Goal: Task Accomplishment & Management: Complete application form

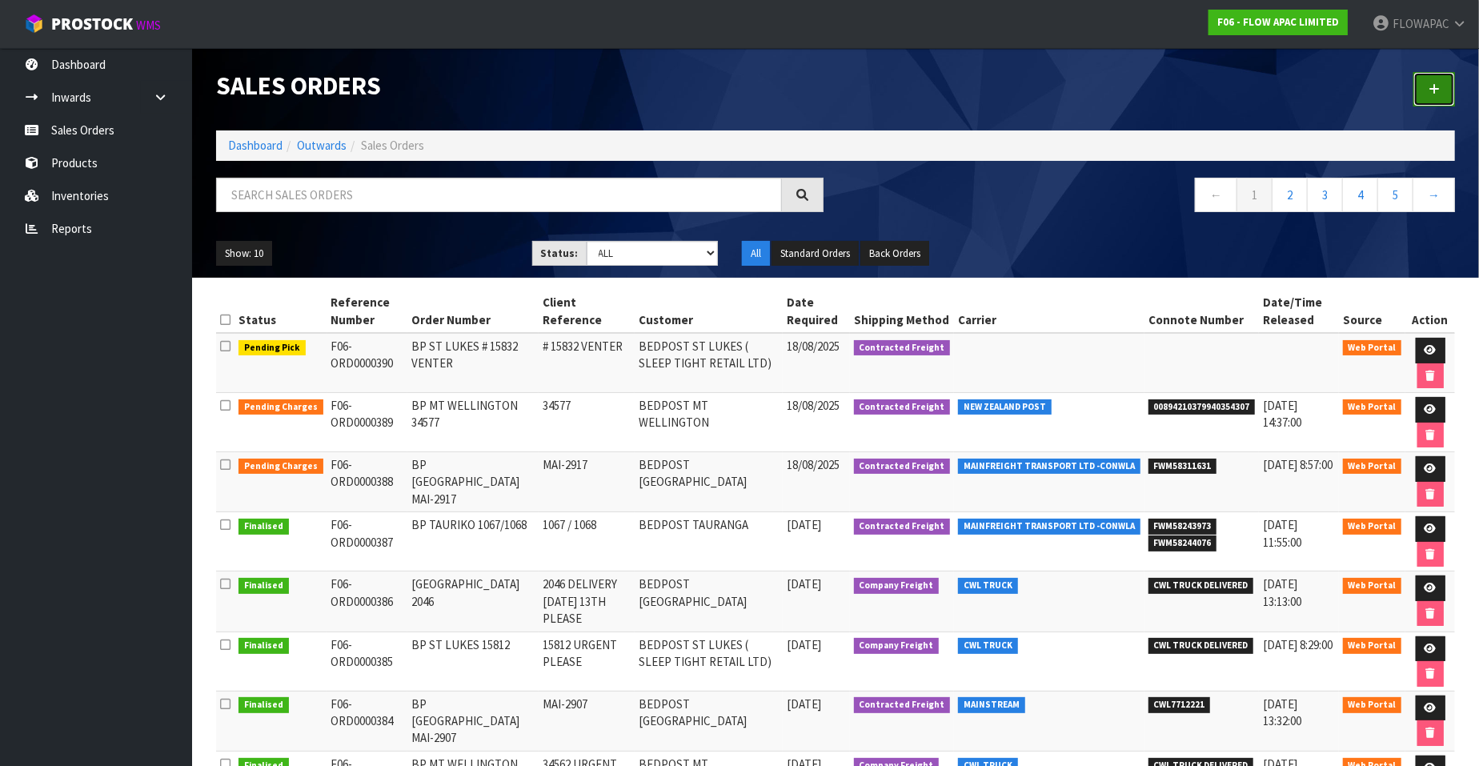
click at [1435, 89] on icon at bounding box center [1434, 89] width 11 height 12
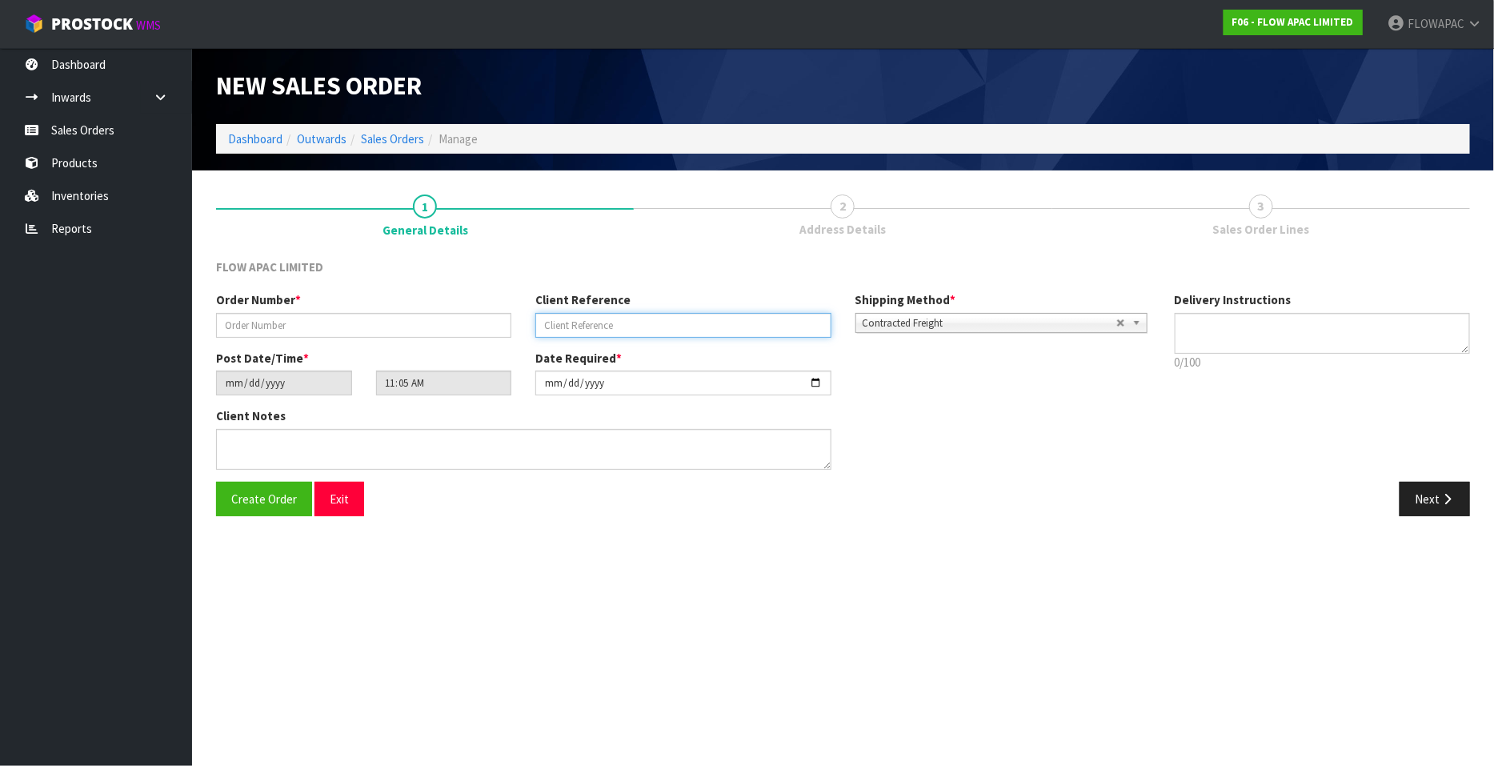
click at [643, 334] on input "text" at bounding box center [682, 325] width 295 height 25
type input "5262"
click at [332, 332] on input "text" at bounding box center [363, 325] width 295 height 25
paste input "STORE: . . . . . . . . . . . . . . ."
drag, startPoint x: 414, startPoint y: 323, endPoint x: 319, endPoint y: 322, distance: 94.4
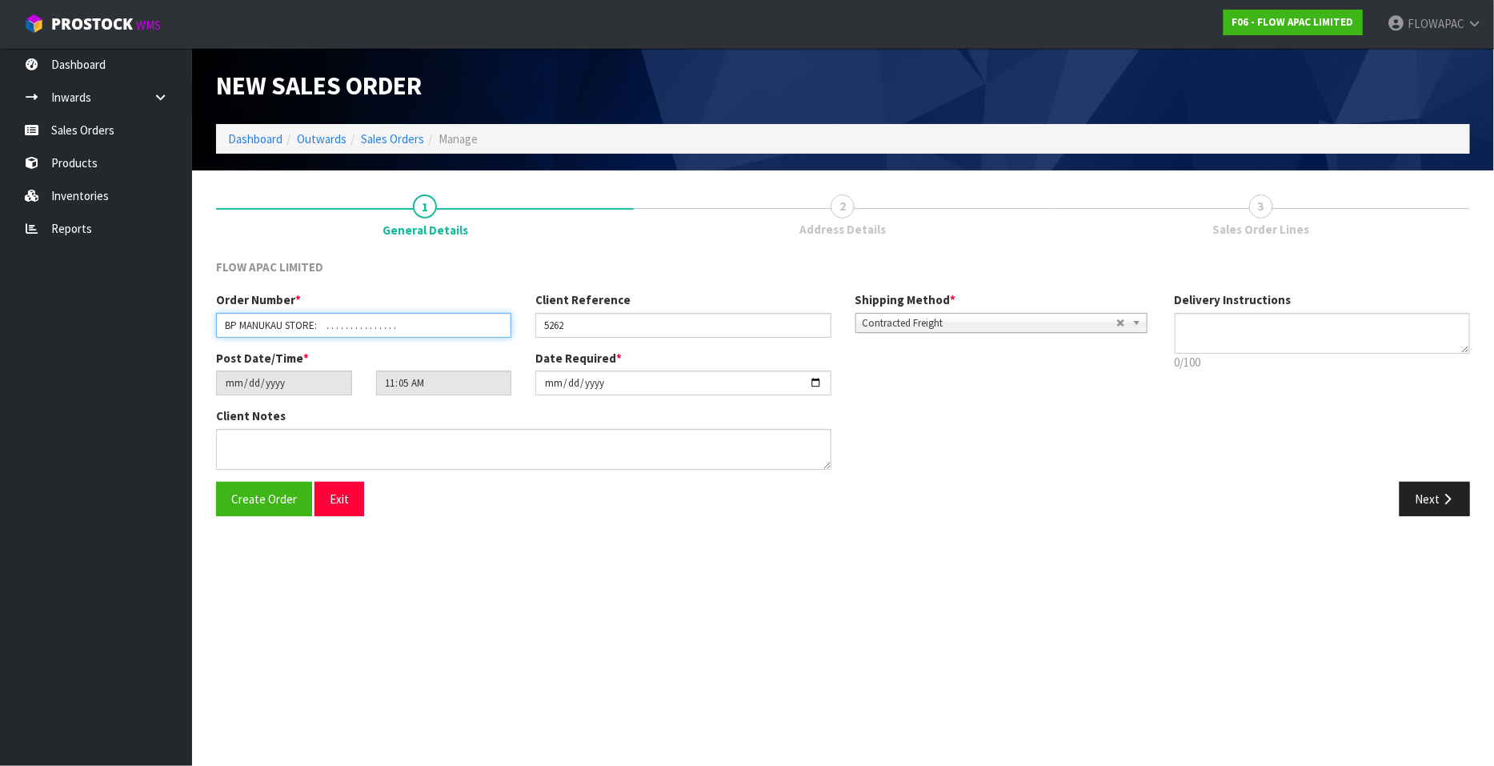
click at [319, 322] on input "BP MANUKAU STORE: . . . . . . . . . . . . . . ." at bounding box center [363, 325] width 295 height 25
type input "BP MANUKAU 5262"
click at [273, 383] on input "[DATE]" at bounding box center [284, 383] width 136 height 25
click at [236, 382] on input "[DATE]" at bounding box center [284, 383] width 136 height 25
click at [586, 381] on input "[DATE]" at bounding box center [682, 383] width 295 height 25
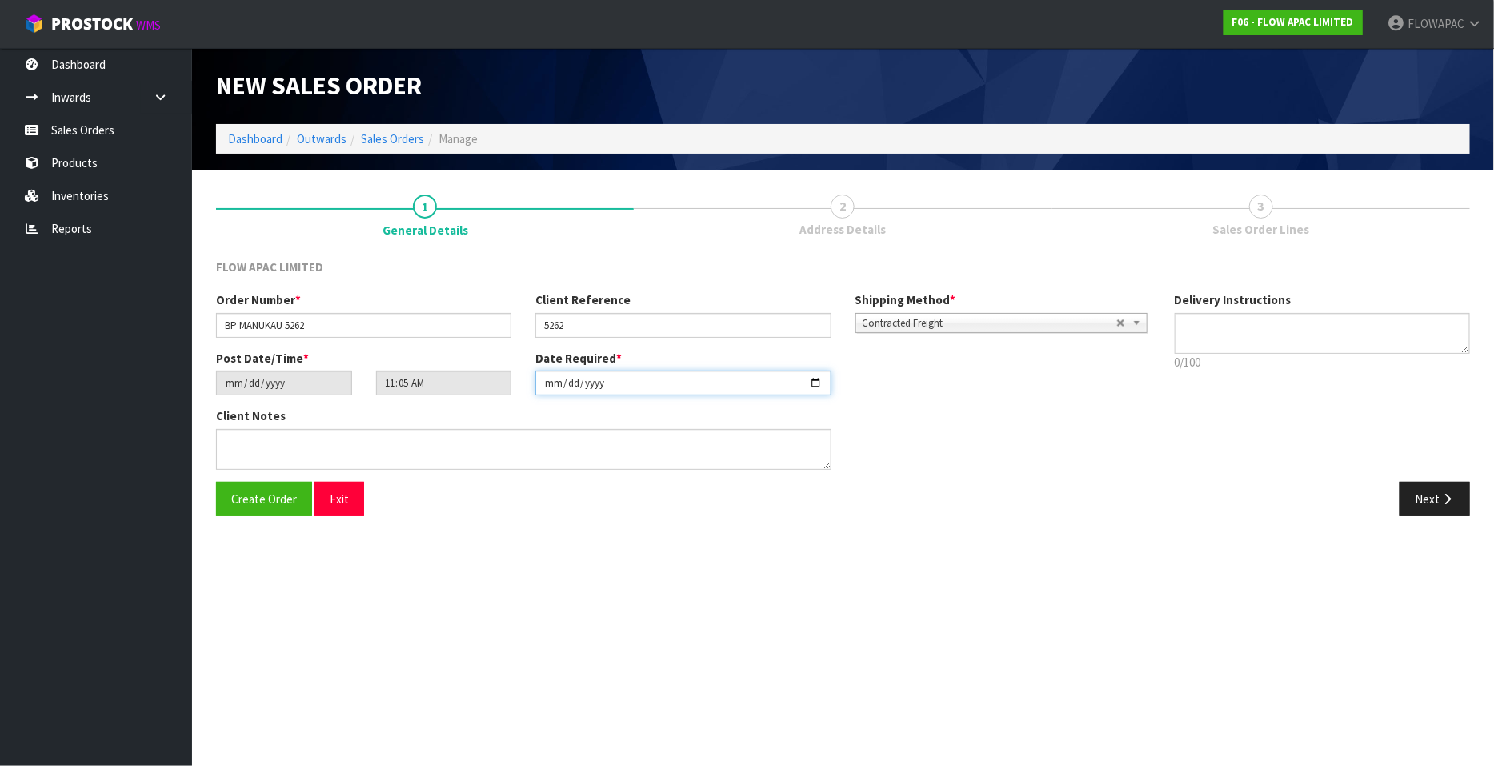
click at [820, 383] on input "[DATE]" at bounding box center [682, 383] width 295 height 25
type input "[DATE]"
click at [271, 498] on span "Create Order" at bounding box center [264, 498] width 66 height 15
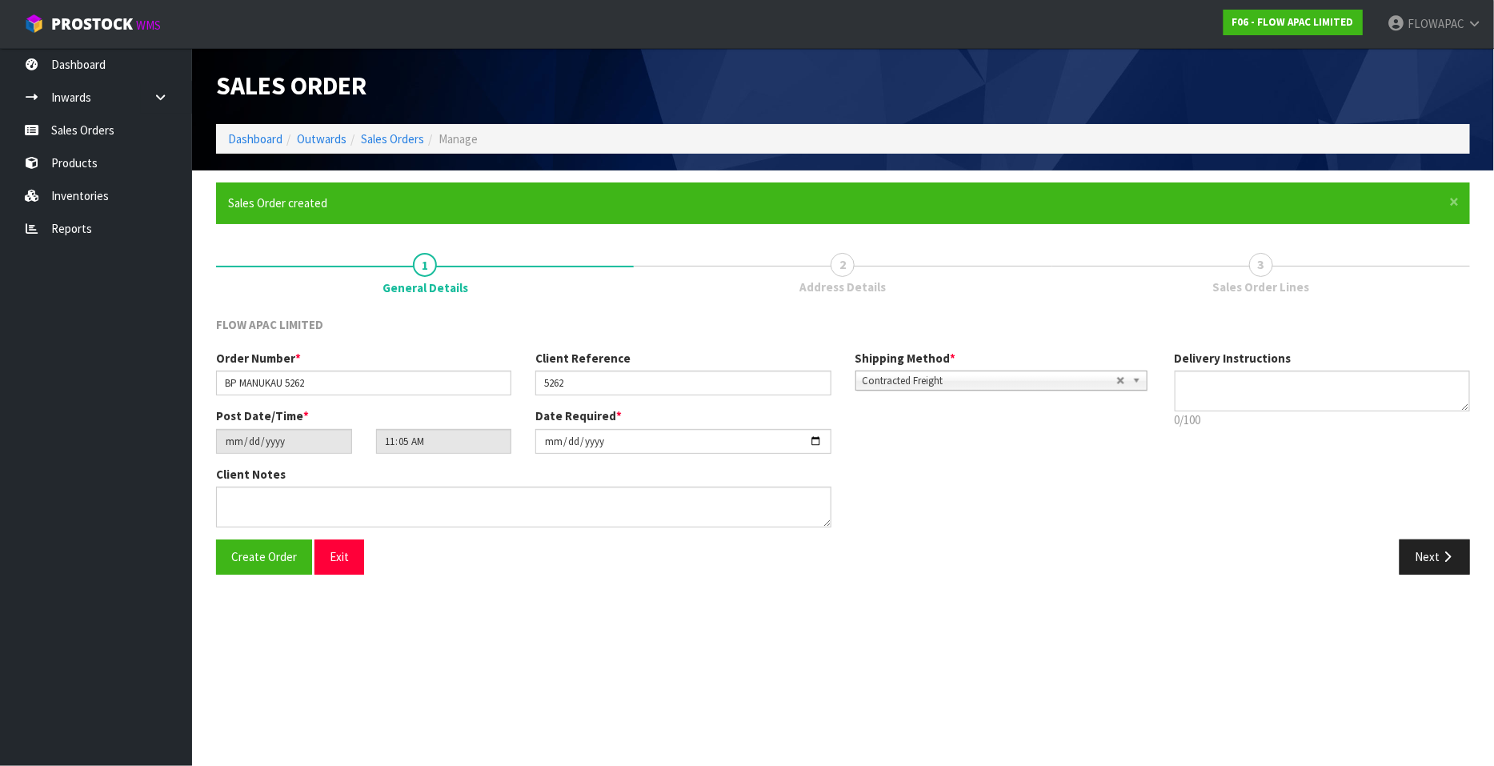
type input "13:05:00.000"
drag, startPoint x: 1435, startPoint y: 559, endPoint x: 652, endPoint y: 459, distance: 789.1
click at [1436, 559] on button "Next" at bounding box center [1435, 556] width 70 height 34
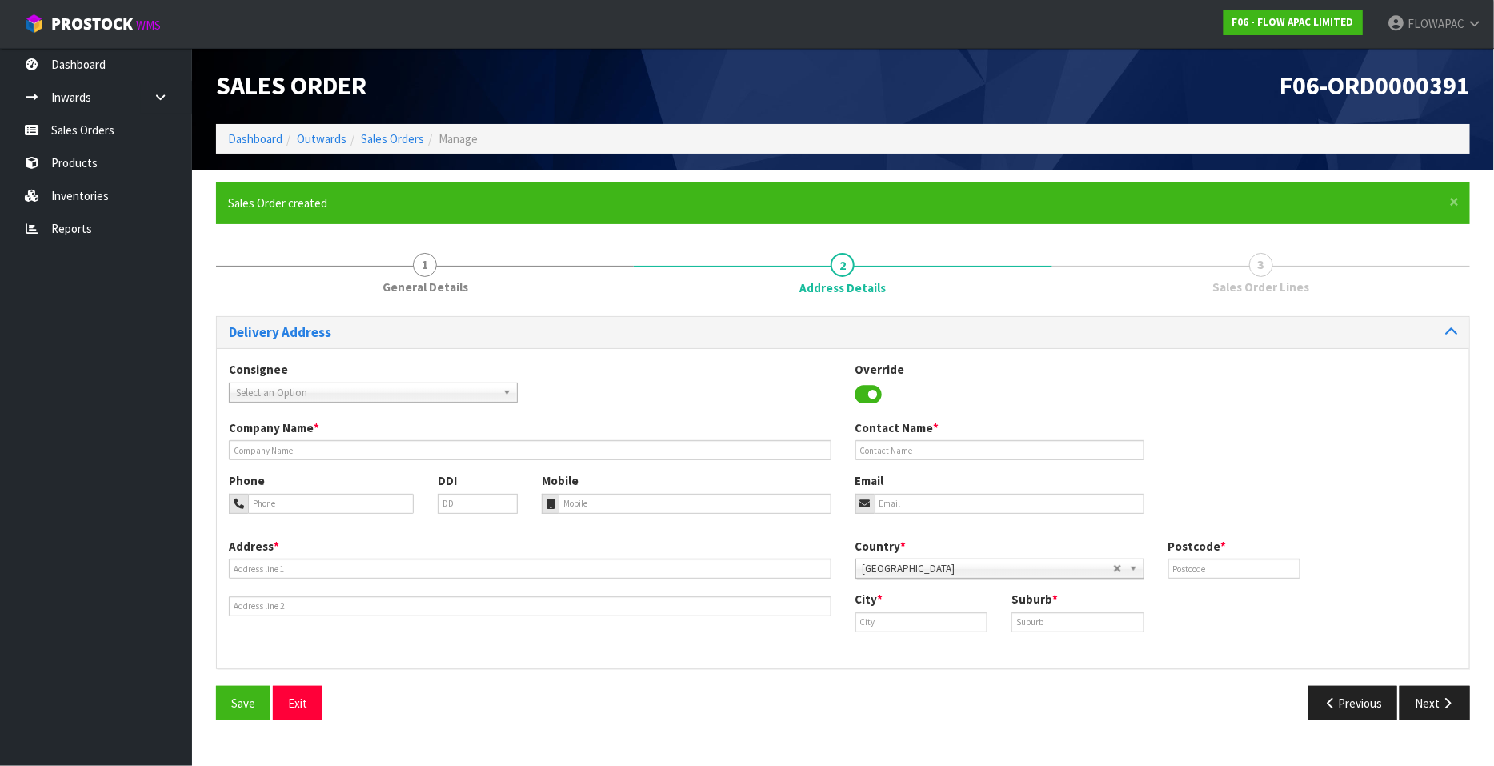
click at [349, 394] on span "Select an Option" at bounding box center [366, 392] width 260 height 19
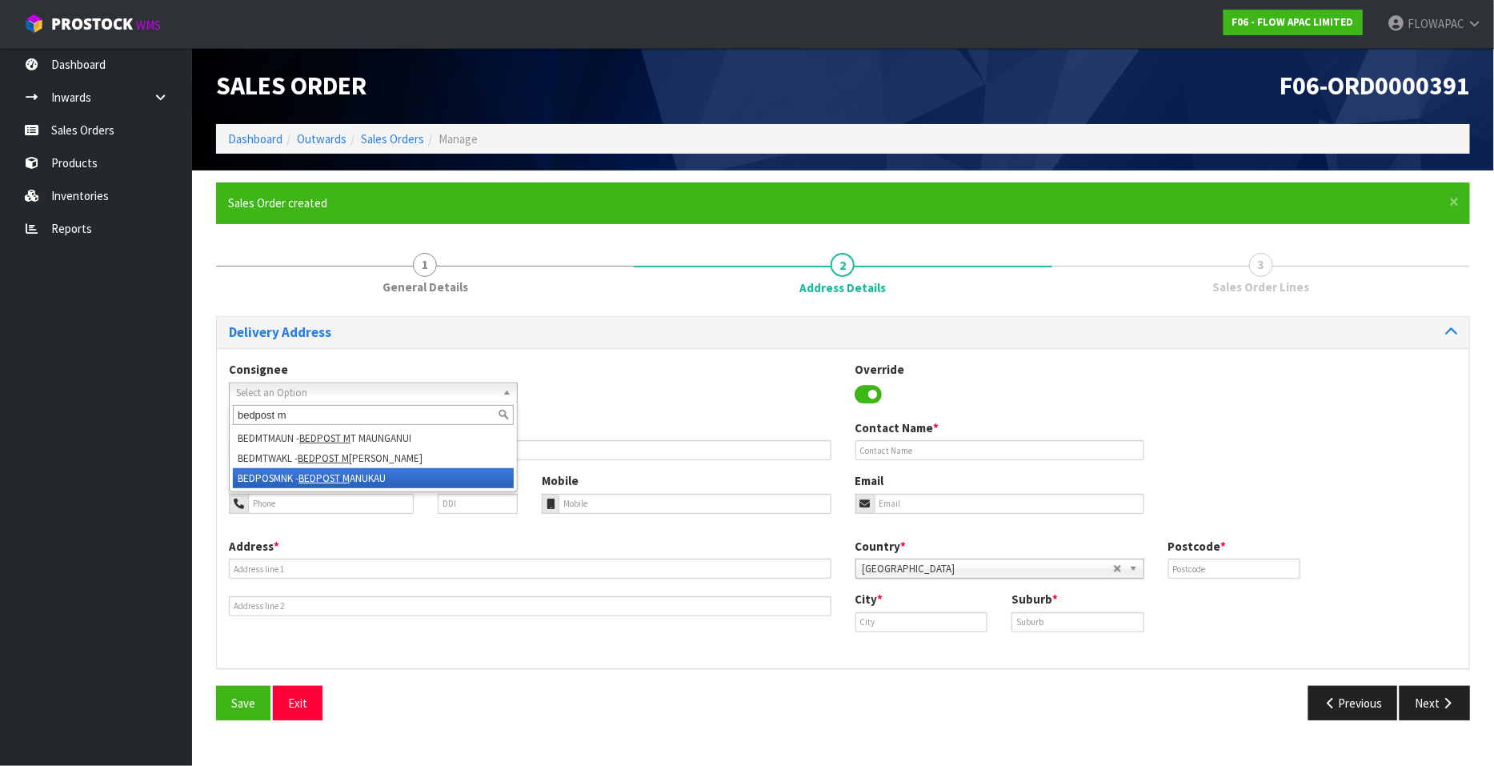
type input "bedpost m"
click at [384, 478] on li "BEDPOSMNK - BEDPOST M ANUKAU" at bounding box center [373, 478] width 281 height 20
type input "BEDPOST MANUKAU"
type input "[PERSON_NAME]"
type input "[PHONE_NUMBER]"
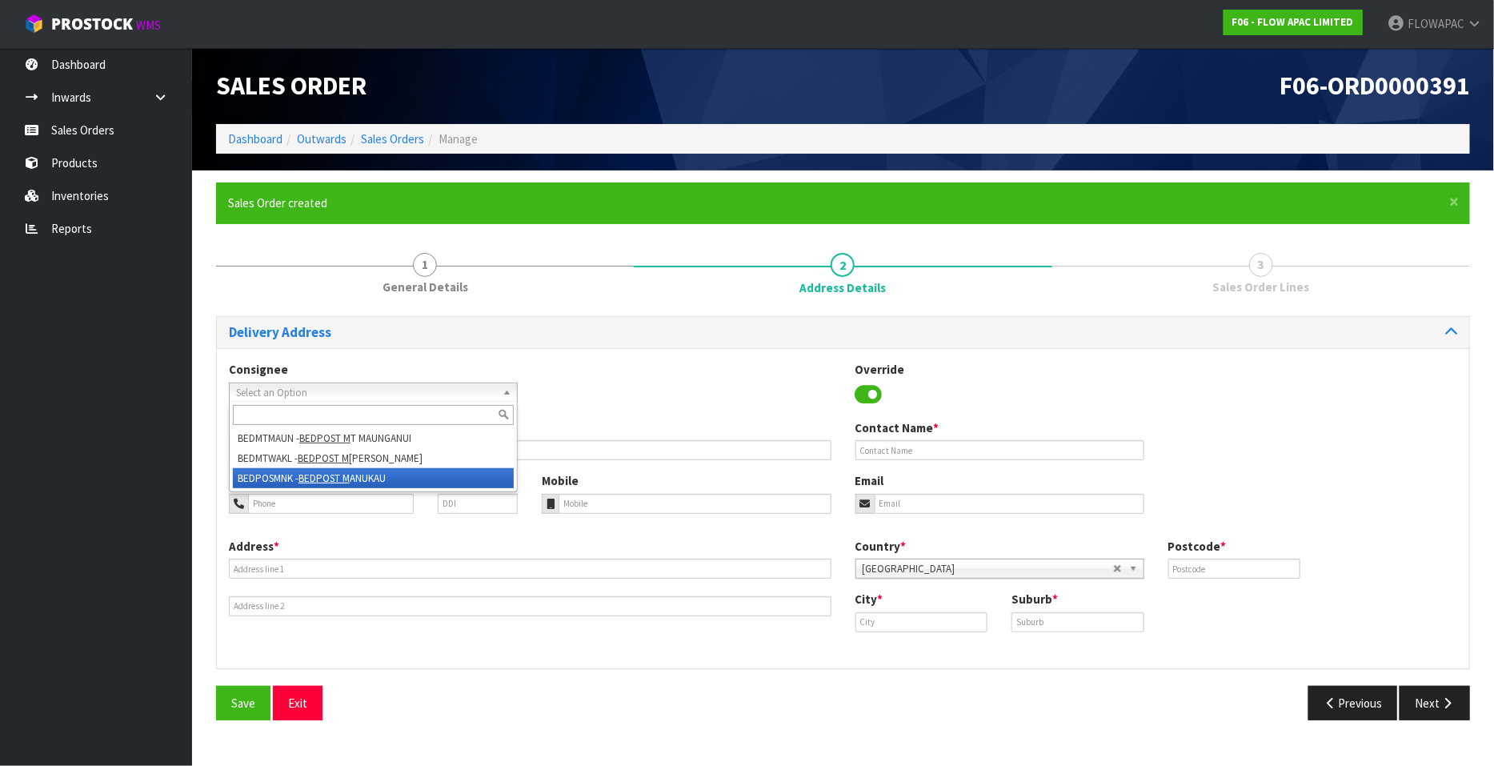
type input "[EMAIL_ADDRESS][DOMAIN_NAME]"
type input "[STREET_ADDRESS]"
type input "2104"
type input "[GEOGRAPHIC_DATA]"
type input "MANUKAU"
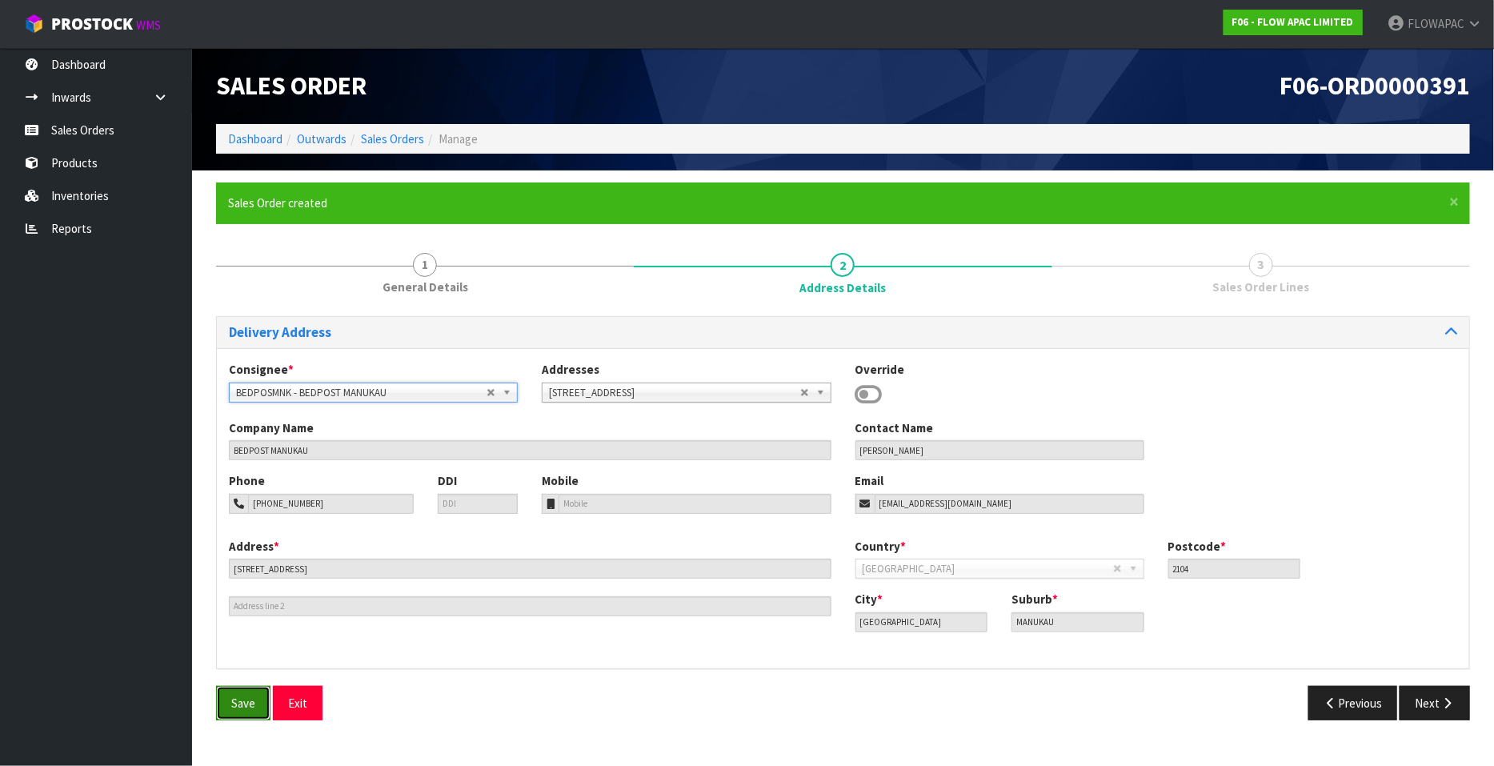
click at [240, 707] on span "Save" at bounding box center [243, 702] width 24 height 15
click at [1449, 698] on icon "button" at bounding box center [1447, 703] width 15 height 12
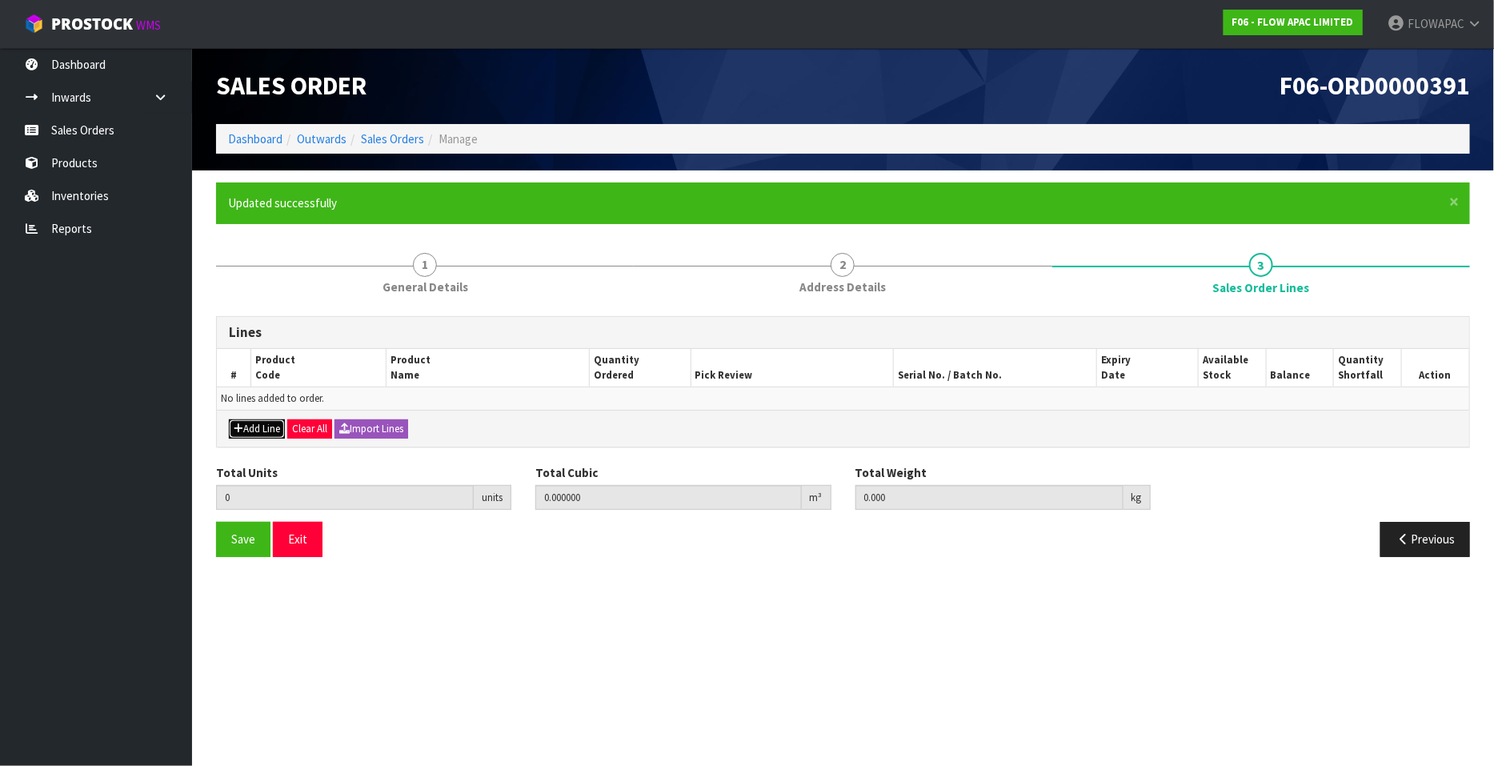
click at [257, 423] on button "Add Line" at bounding box center [257, 428] width 56 height 19
type input "0"
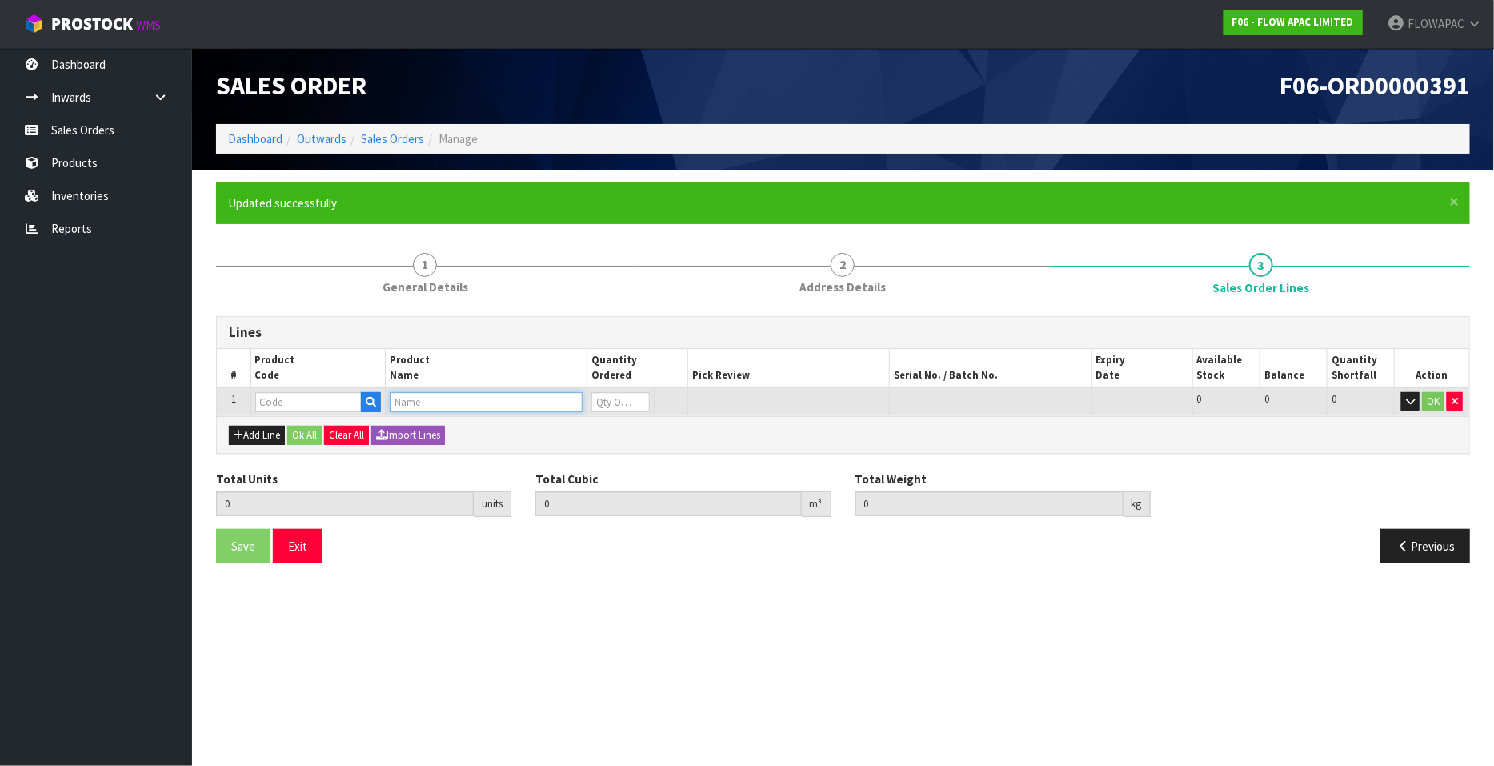
click at [424, 409] on input "text" at bounding box center [486, 402] width 193 height 20
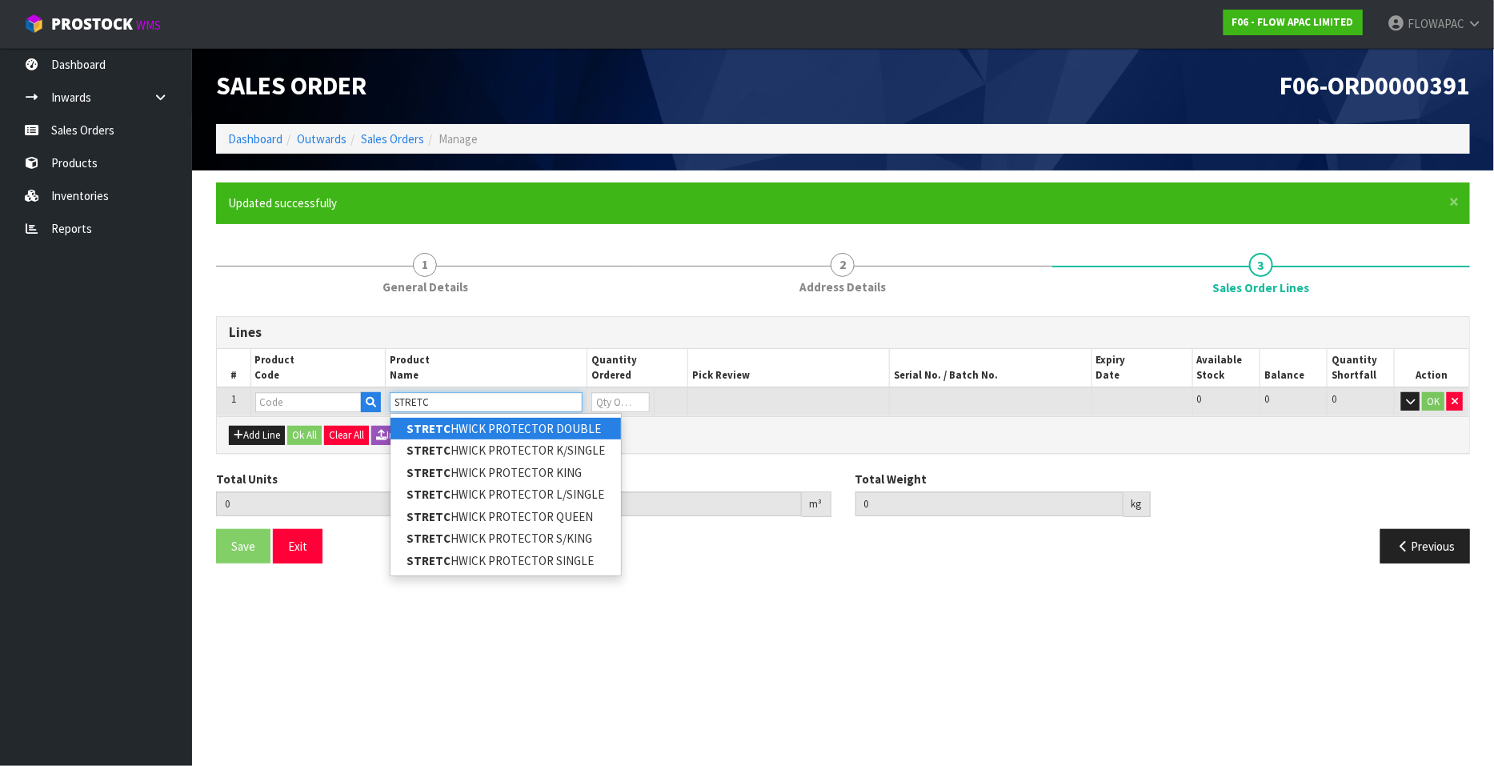
type input "STRETC"
click at [546, 426] on link "STRETC HWICK PROTECTOR DOUBLE" at bounding box center [506, 429] width 230 height 22
type input "STRETCHWICK PROTECTOR DOUBLE"
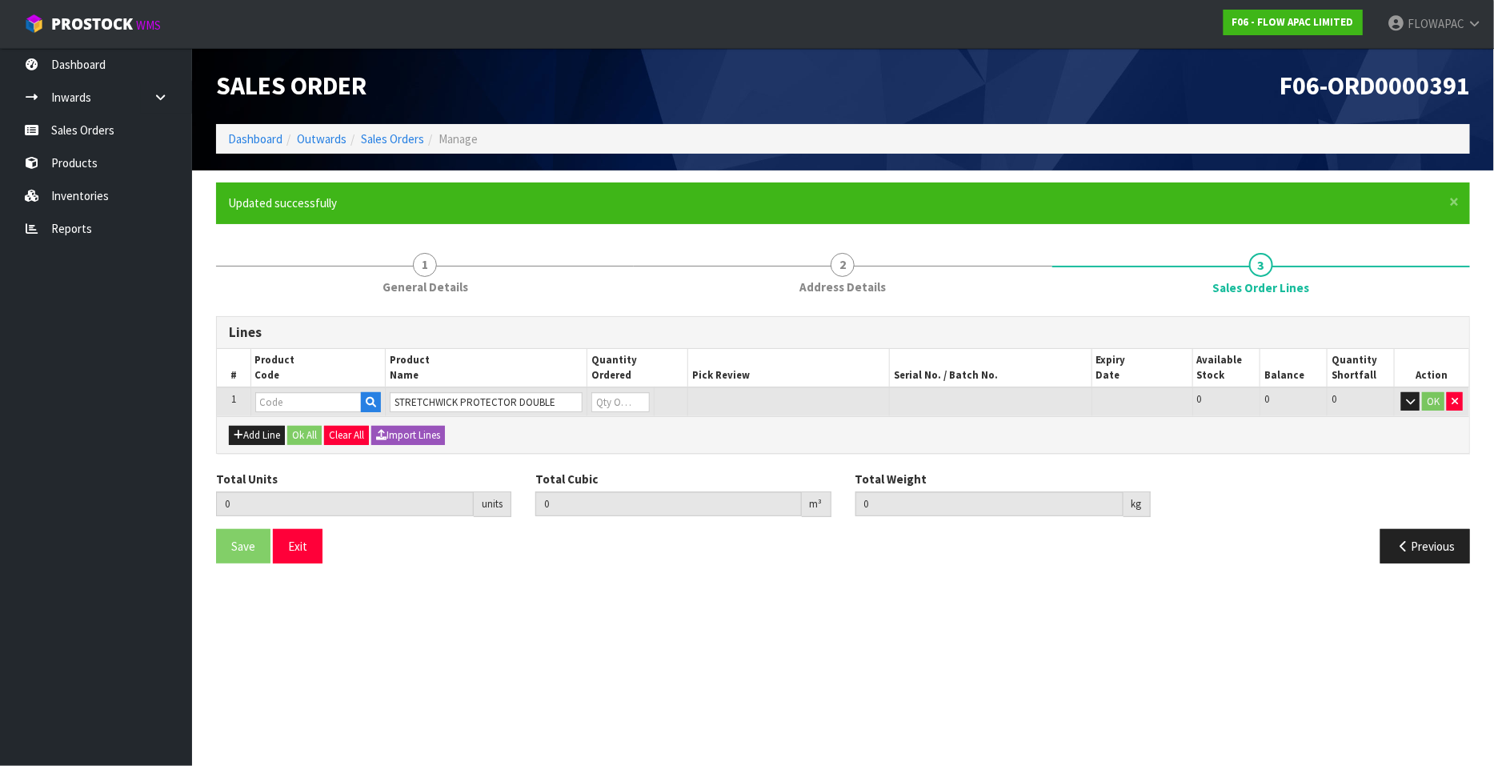
type input "0.000000"
type input "0.000"
type input "BZM34AWZ4"
type input "0"
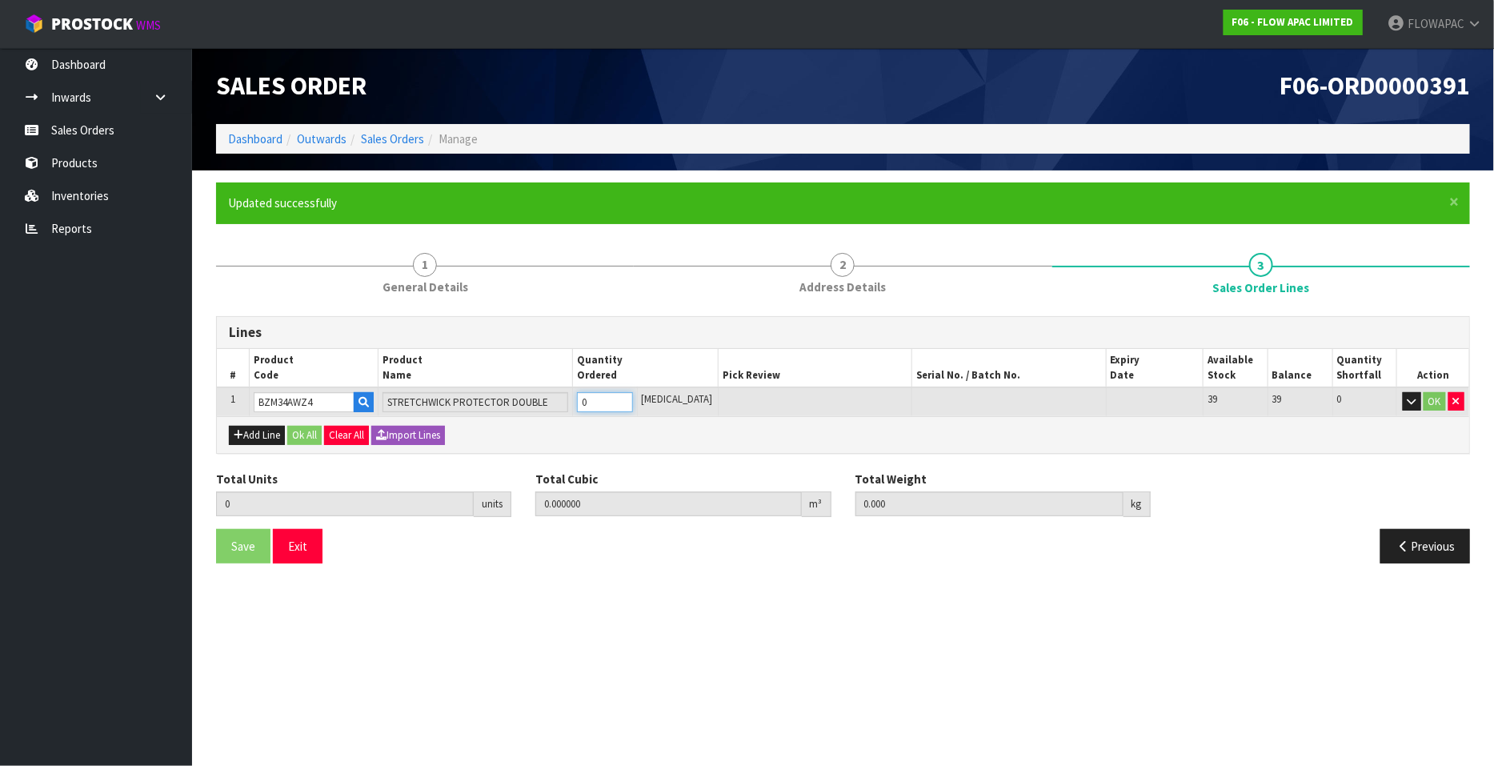
type input "1"
type input "0.000515"
type input "0.62"
type input "1"
click at [633, 396] on input "1" at bounding box center [605, 402] width 56 height 20
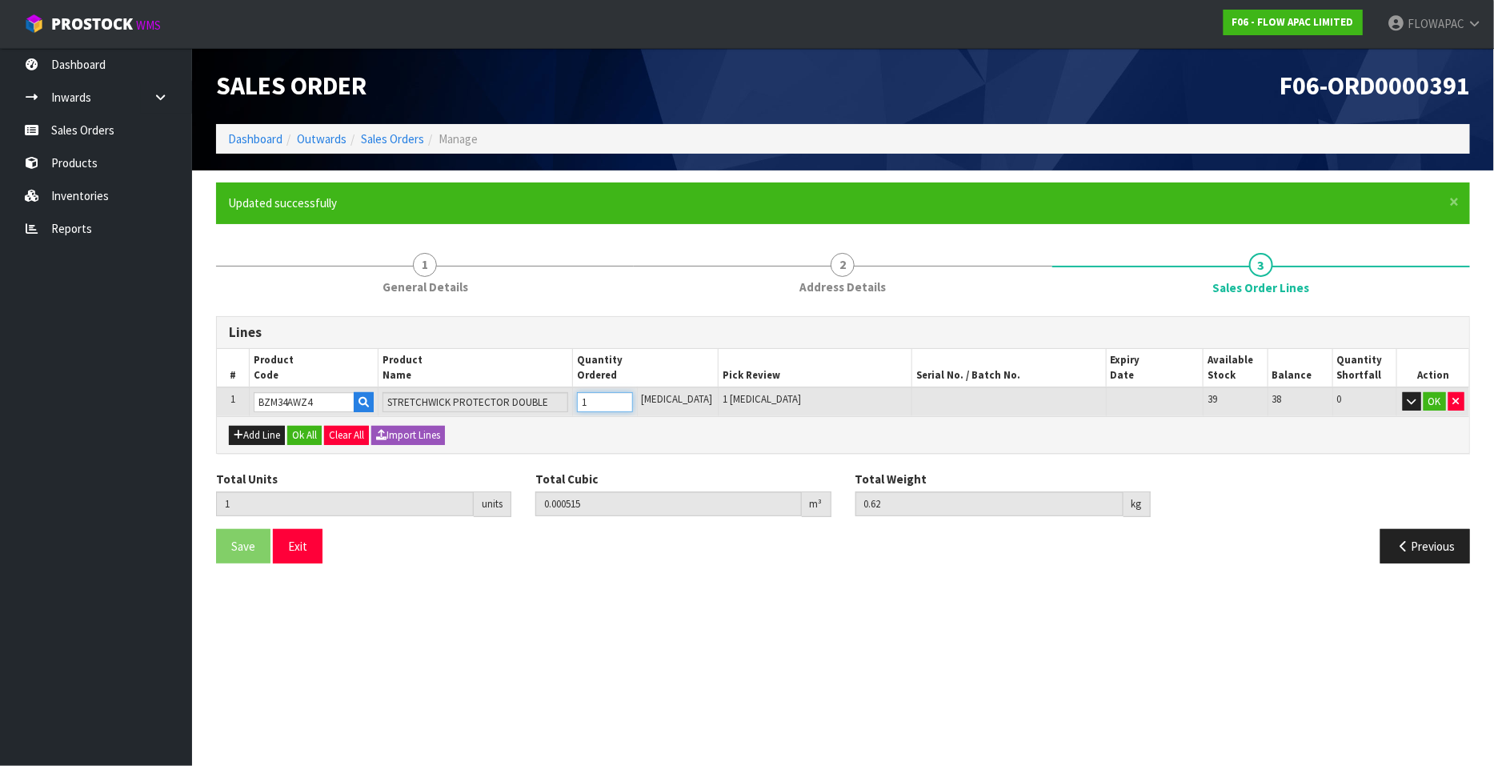
type input "2"
type input "0.00103"
type input "1.24"
type input "2"
click at [633, 396] on input "2" at bounding box center [605, 402] width 56 height 20
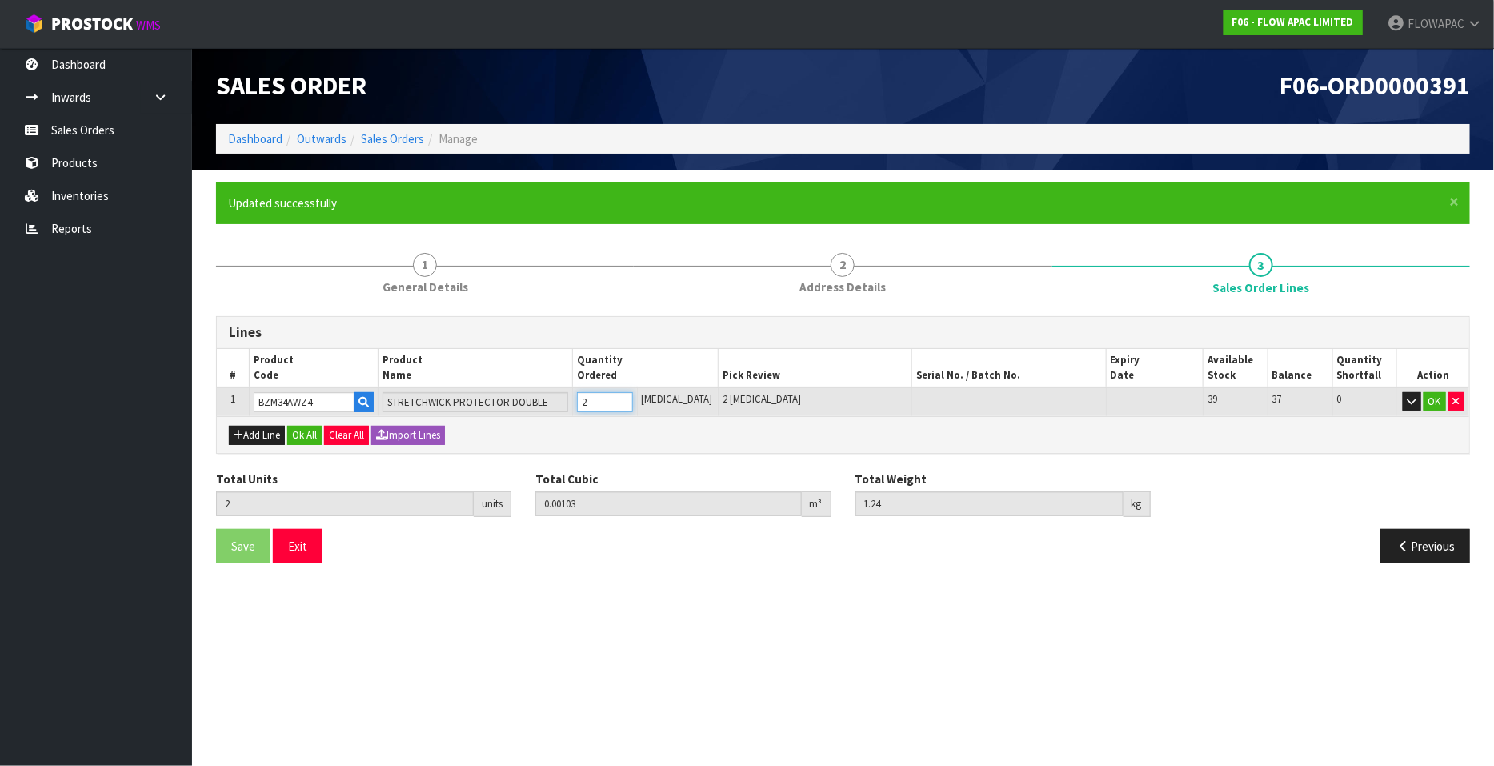
type input "3"
type input "0.001545"
type input "1.86"
type input "3"
click at [633, 396] on input "3" at bounding box center [605, 402] width 56 height 20
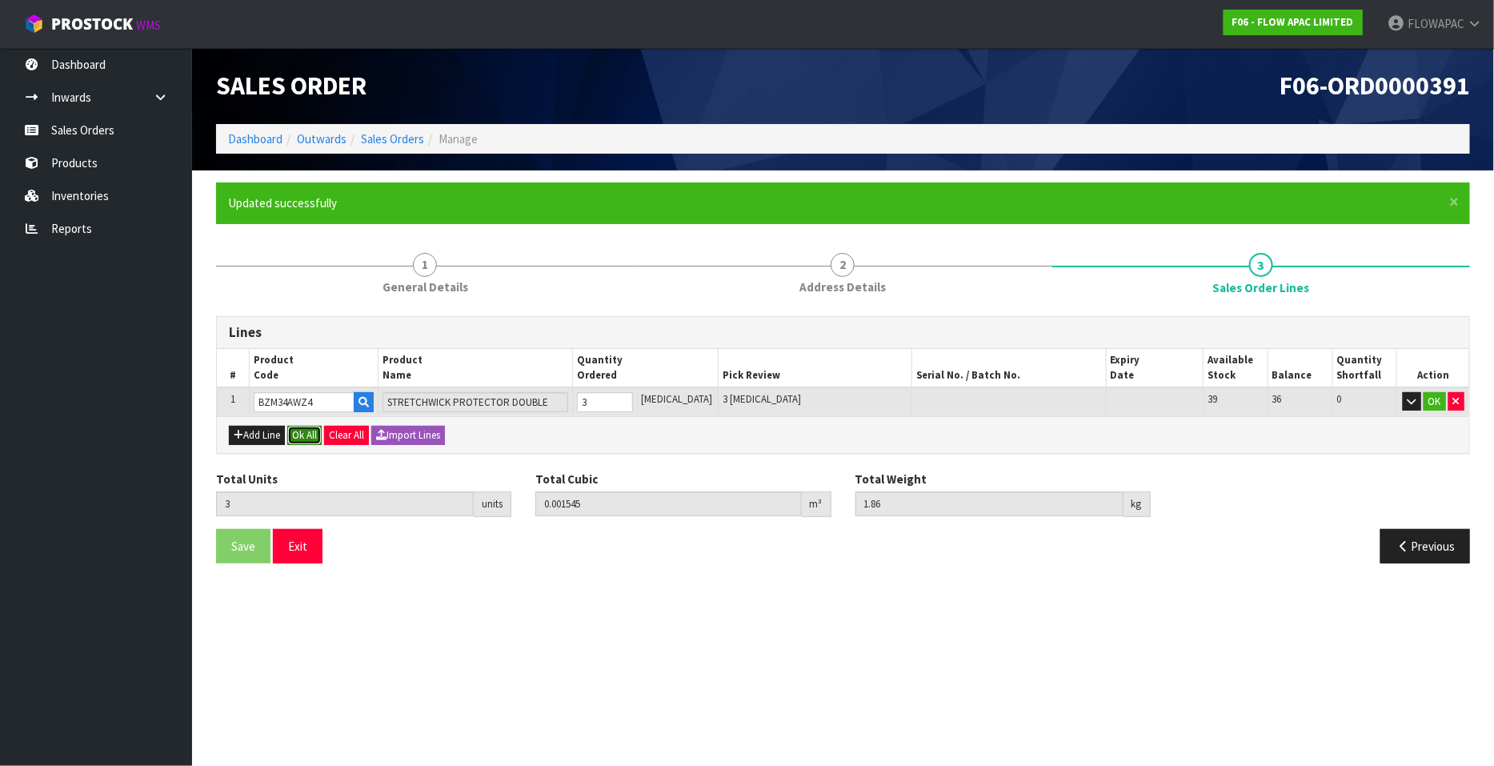
click at [314, 434] on button "Ok All" at bounding box center [304, 435] width 34 height 19
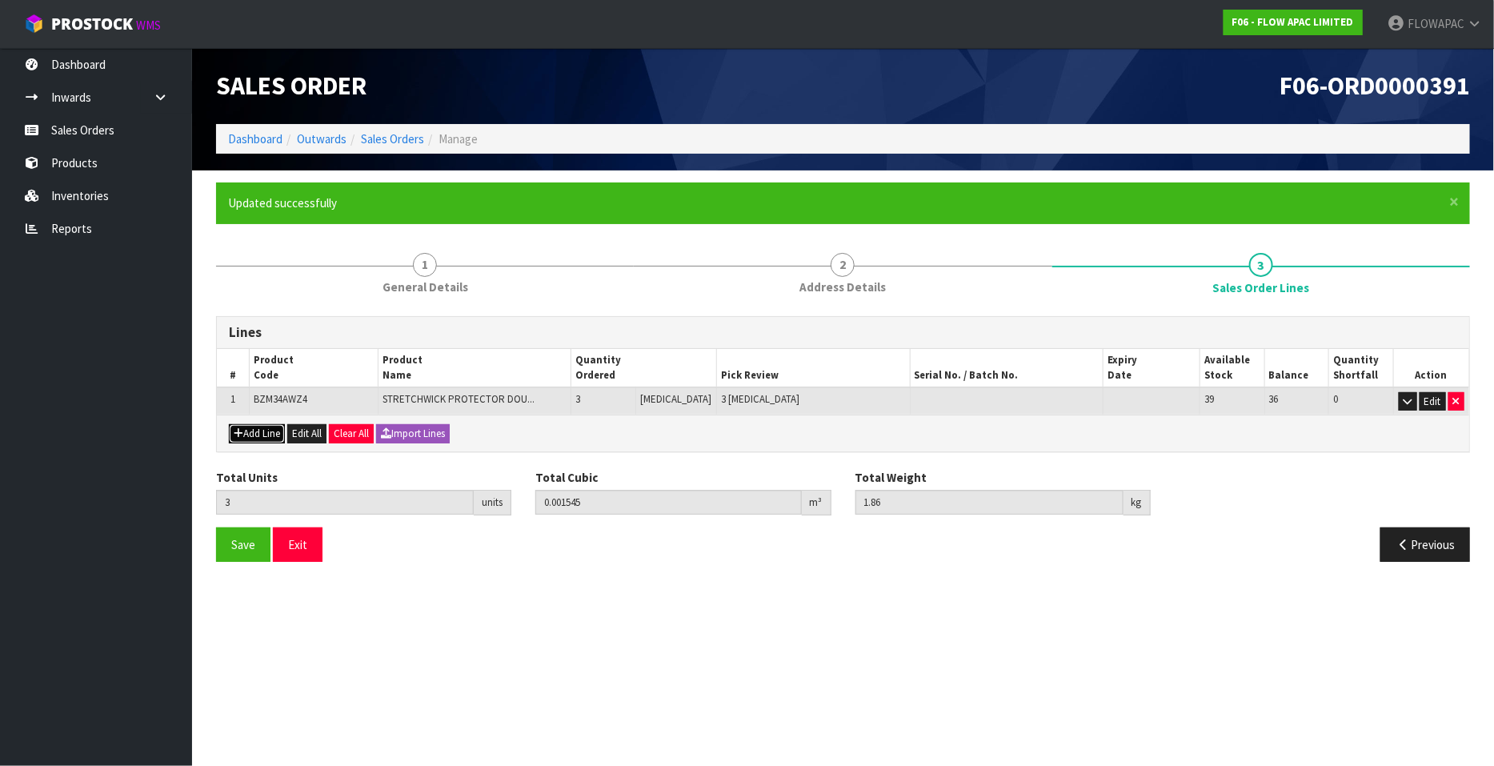
click at [258, 431] on button "Add Line" at bounding box center [257, 433] width 56 height 19
type input "0"
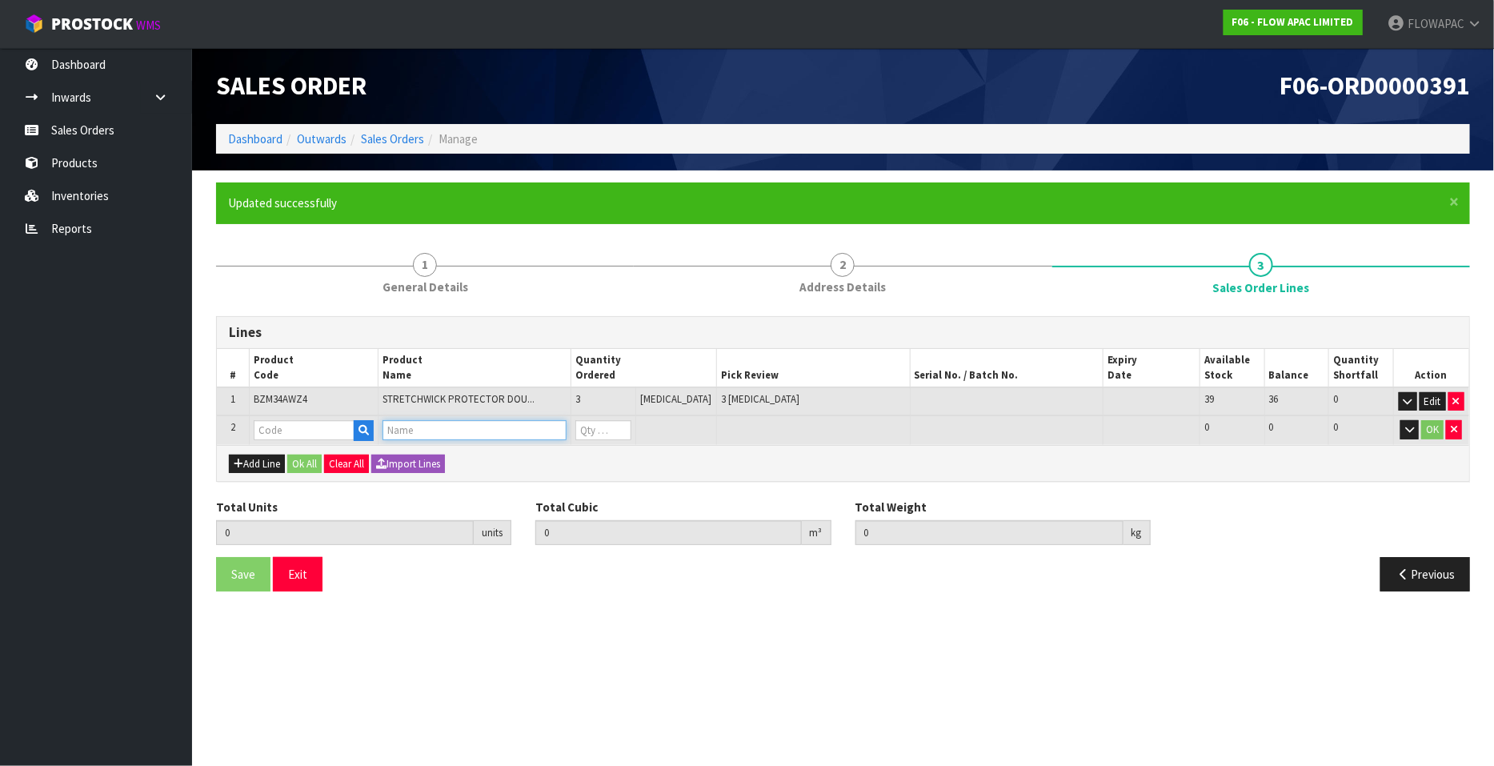
click at [431, 435] on input "text" at bounding box center [475, 430] width 185 height 20
type input "GLACIER"
click at [500, 523] on link "GLACIER PILLOW 3.0" at bounding box center [457, 522] width 134 height 22
type input "GLACIER PILLOW 3.0"
type input "3"
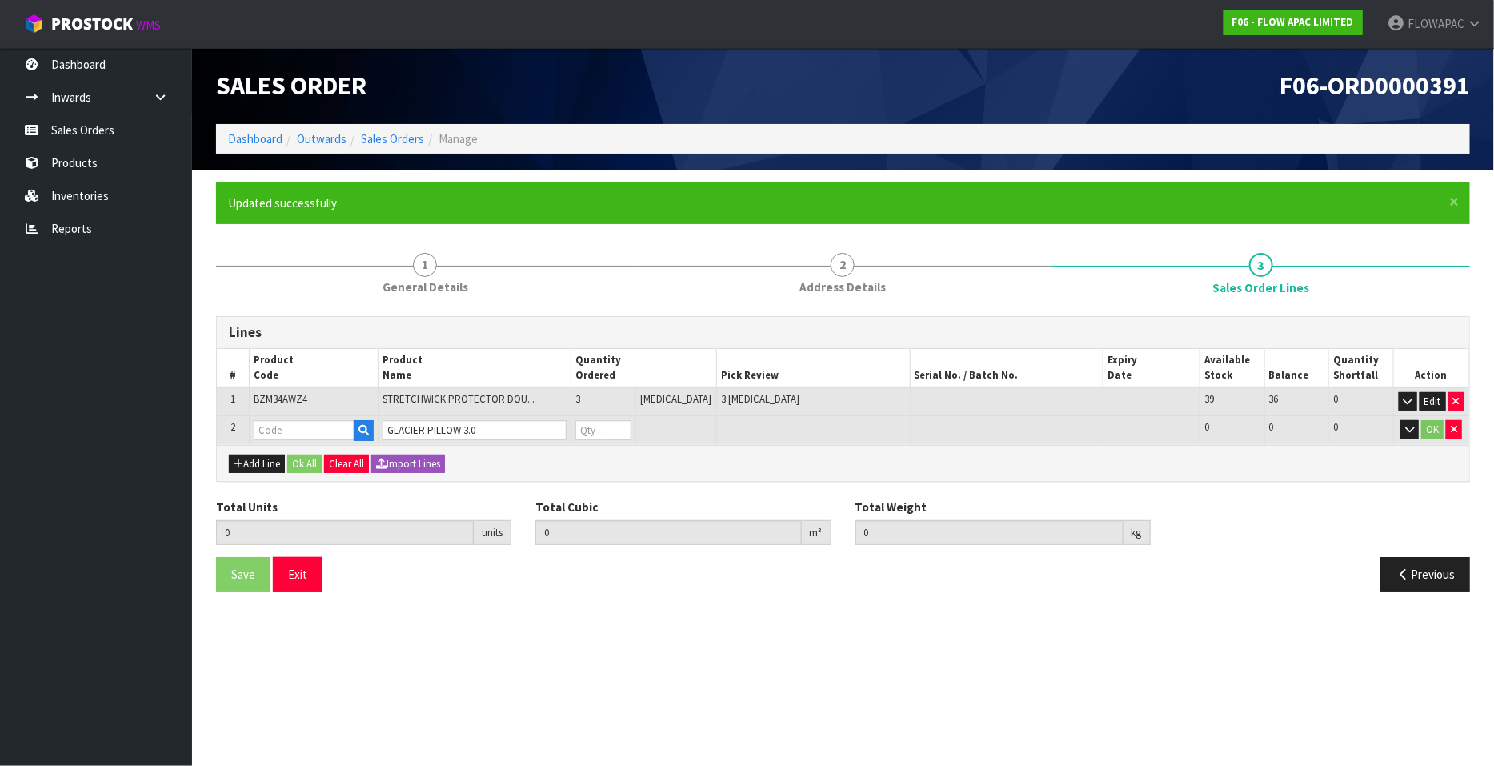
type input "0.001545"
type input "1.86"
type input "BZP02563P"
type input "0"
type input "4"
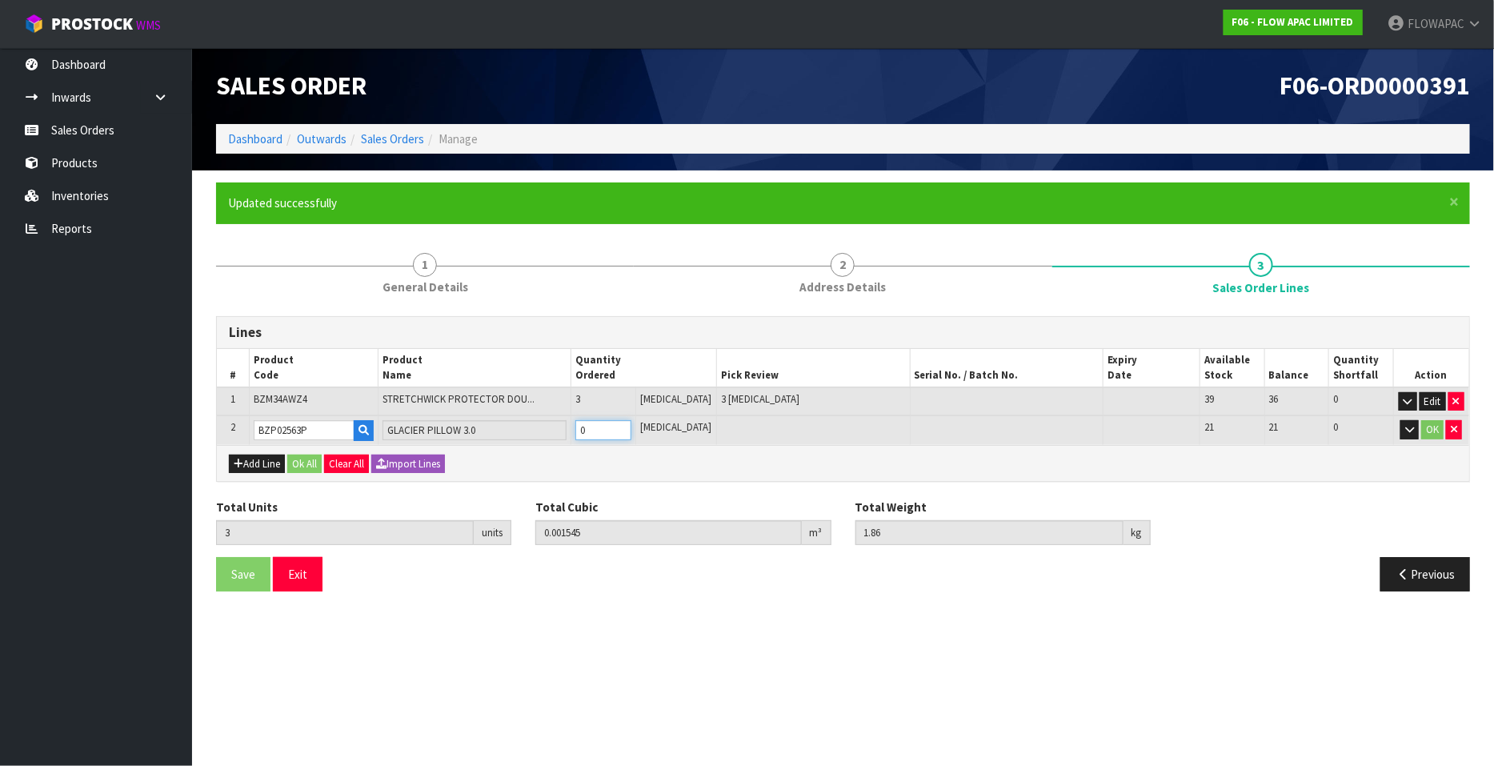
type input "0.038361"
type input "4.96"
type input "1"
click at [631, 423] on input "1" at bounding box center [603, 430] width 56 height 20
click at [256, 463] on button "Add Line" at bounding box center [257, 464] width 56 height 19
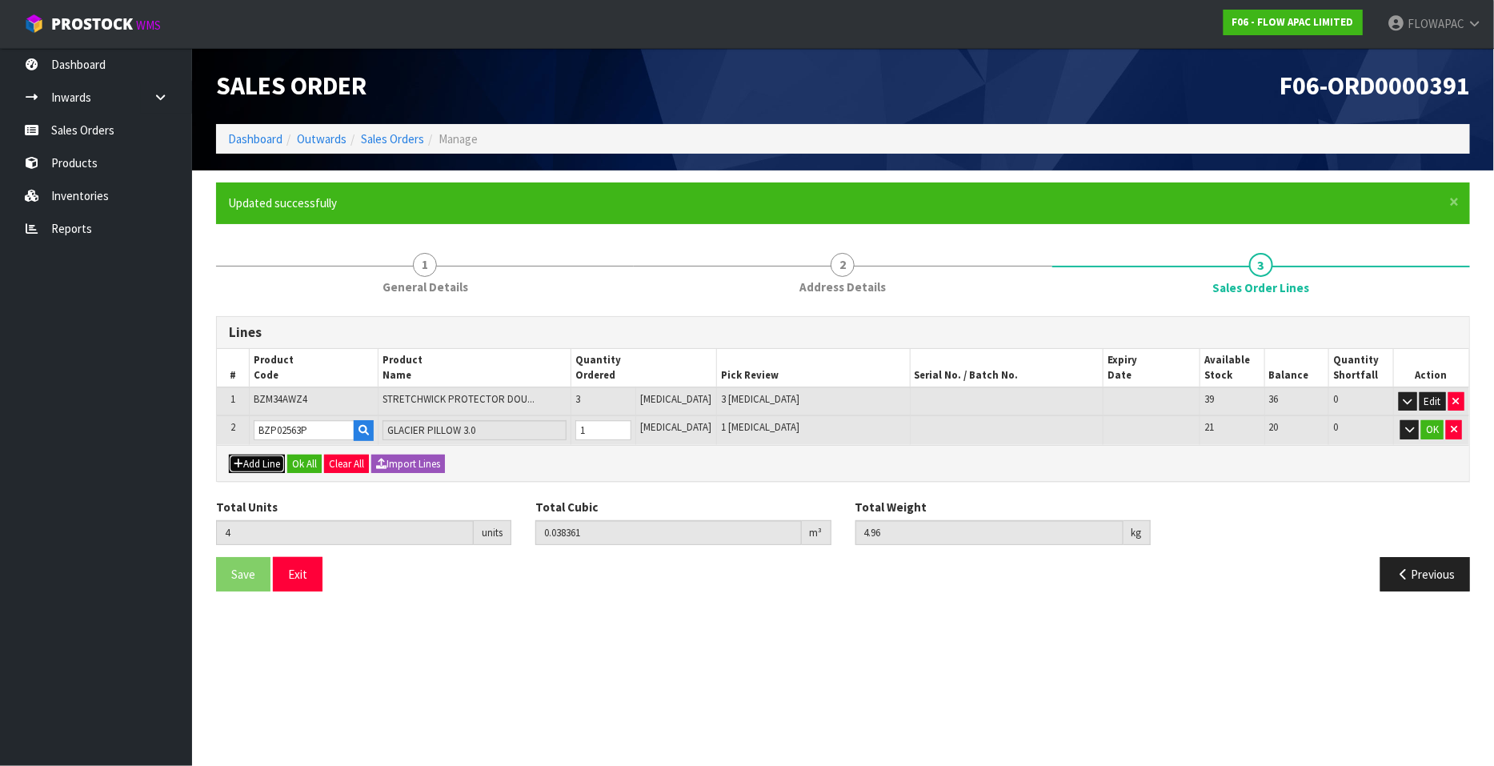
type input "0"
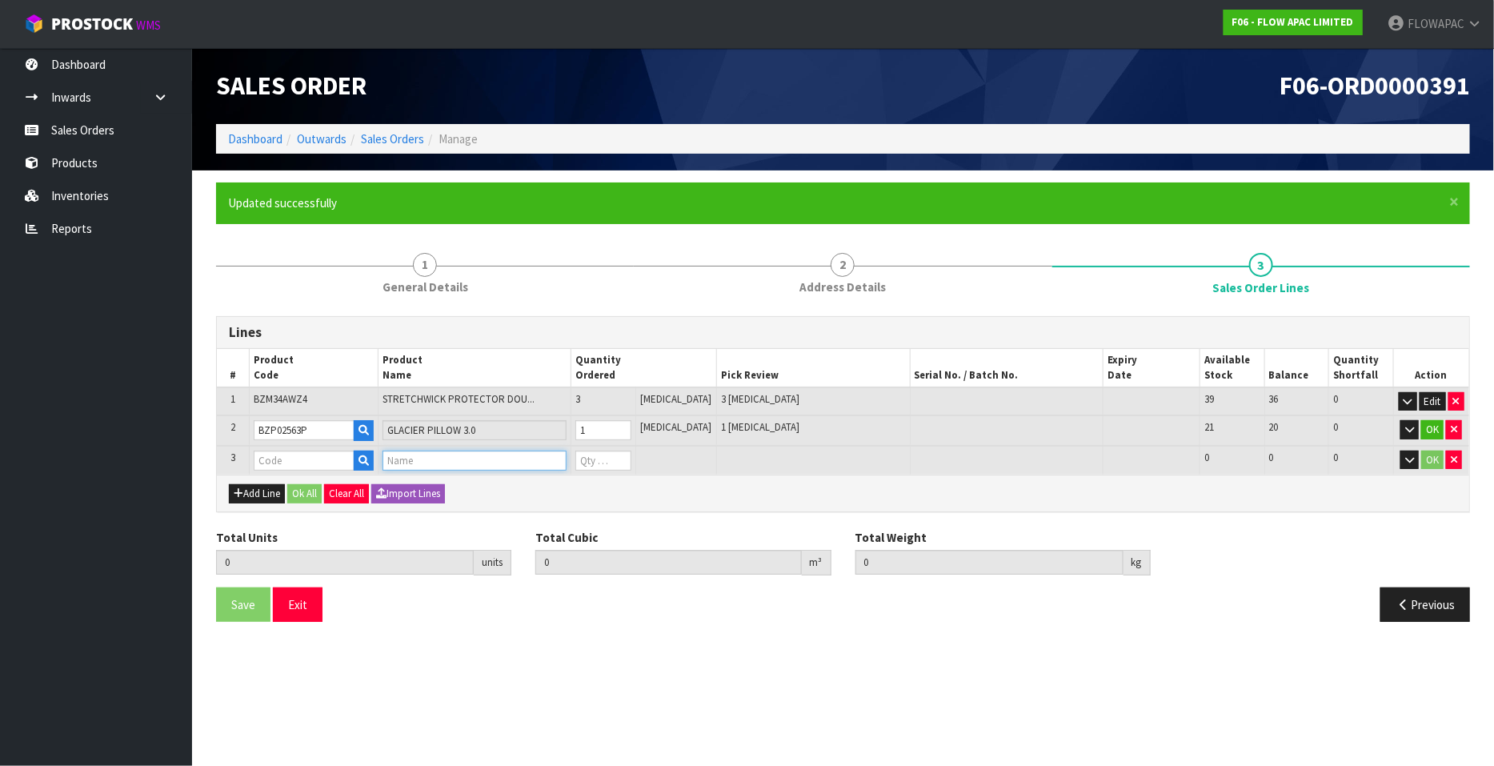
click at [413, 462] on input "text" at bounding box center [475, 461] width 185 height 20
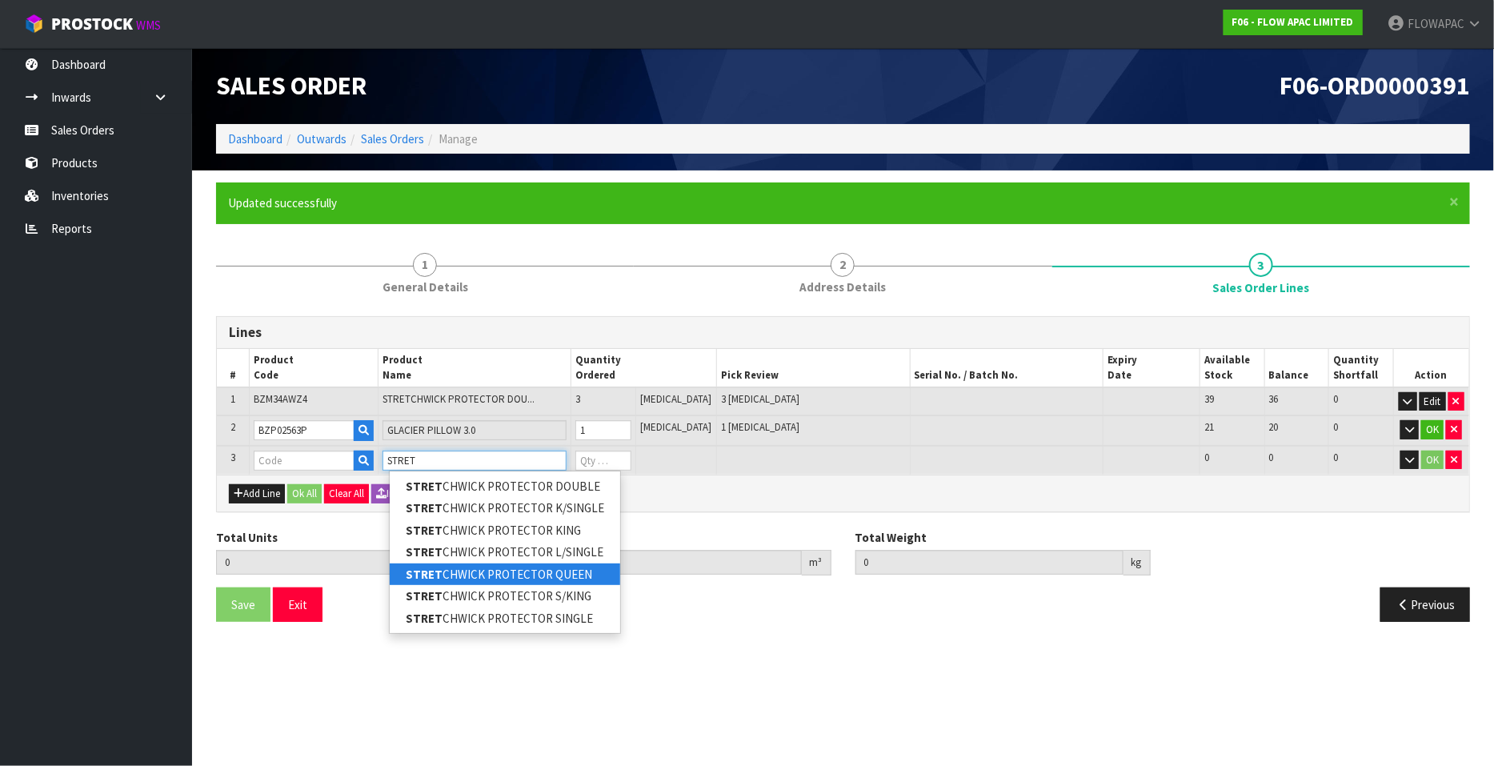
type input "STRET"
click at [580, 575] on link "STRET CHWICK PROTECTOR QUEEN" at bounding box center [505, 574] width 230 height 22
type input "STRETCHWICK PROTECTOR QUEEN"
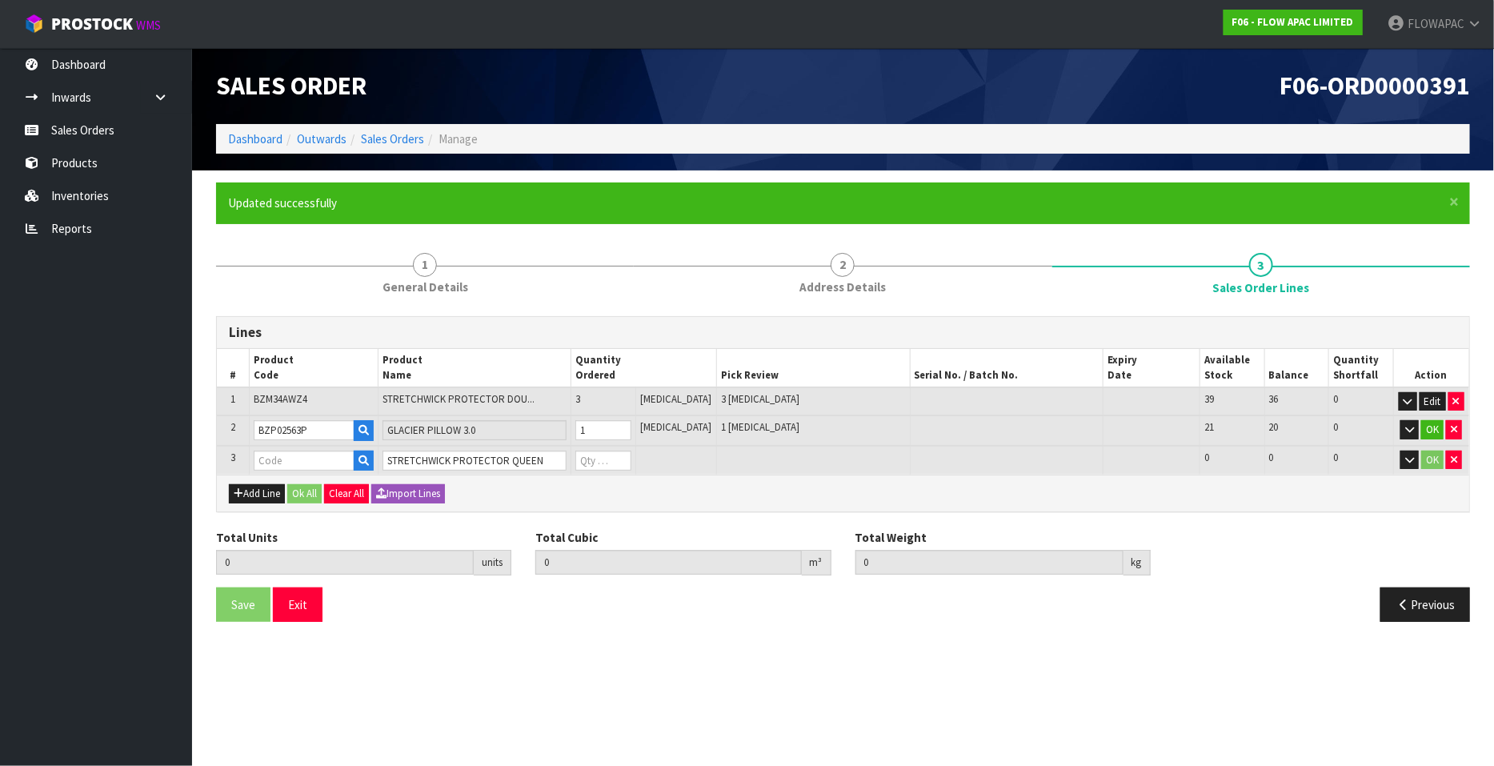
type input "4"
type input "0.038361"
type input "4.96"
type input "[DEMOGRAPHIC_DATA]"
type input "0"
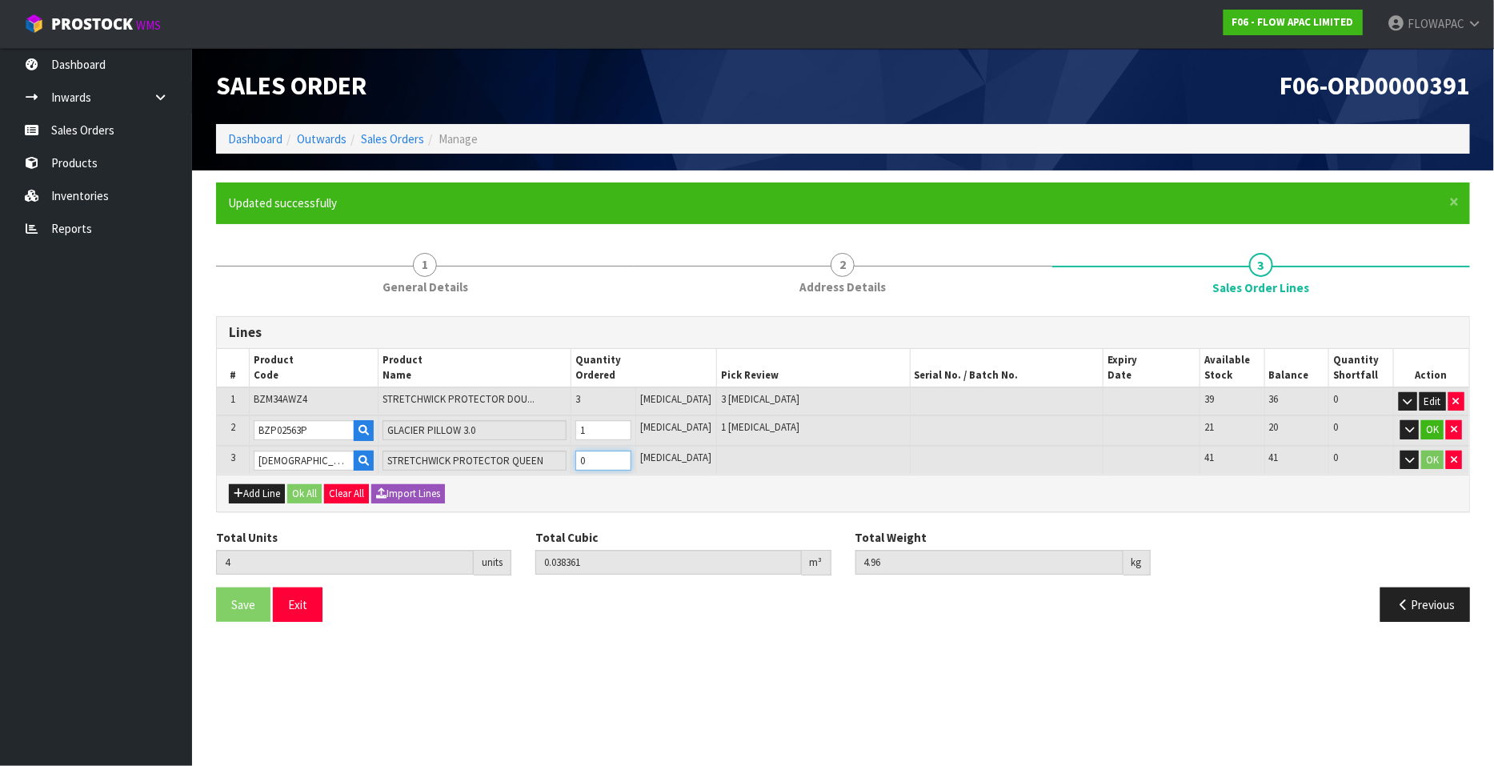
type input "5"
type input "0.043438"
type input "5.66"
type input "1"
click at [631, 454] on input "1" at bounding box center [603, 461] width 56 height 20
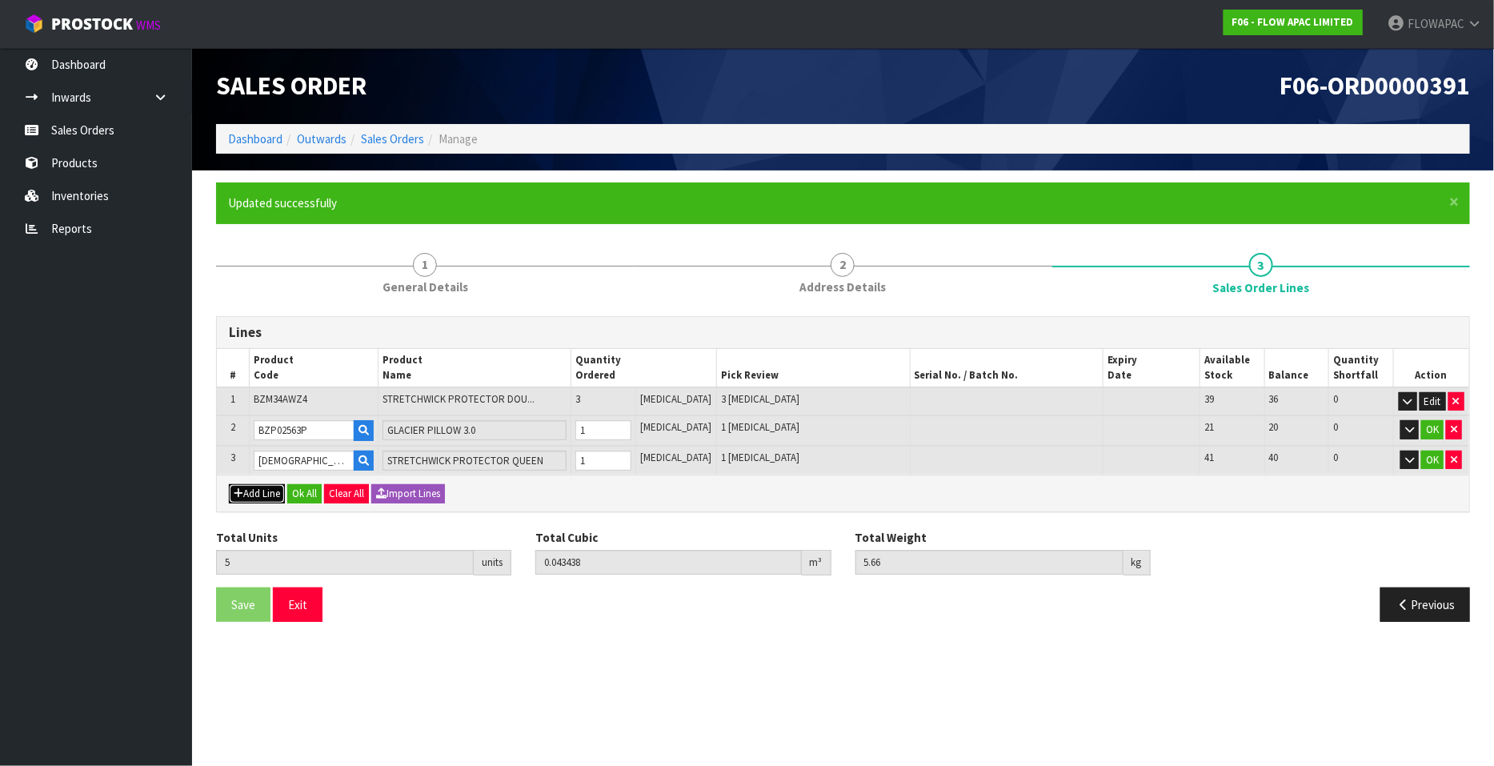
click at [238, 490] on icon "button" at bounding box center [239, 493] width 10 height 10
type input "0"
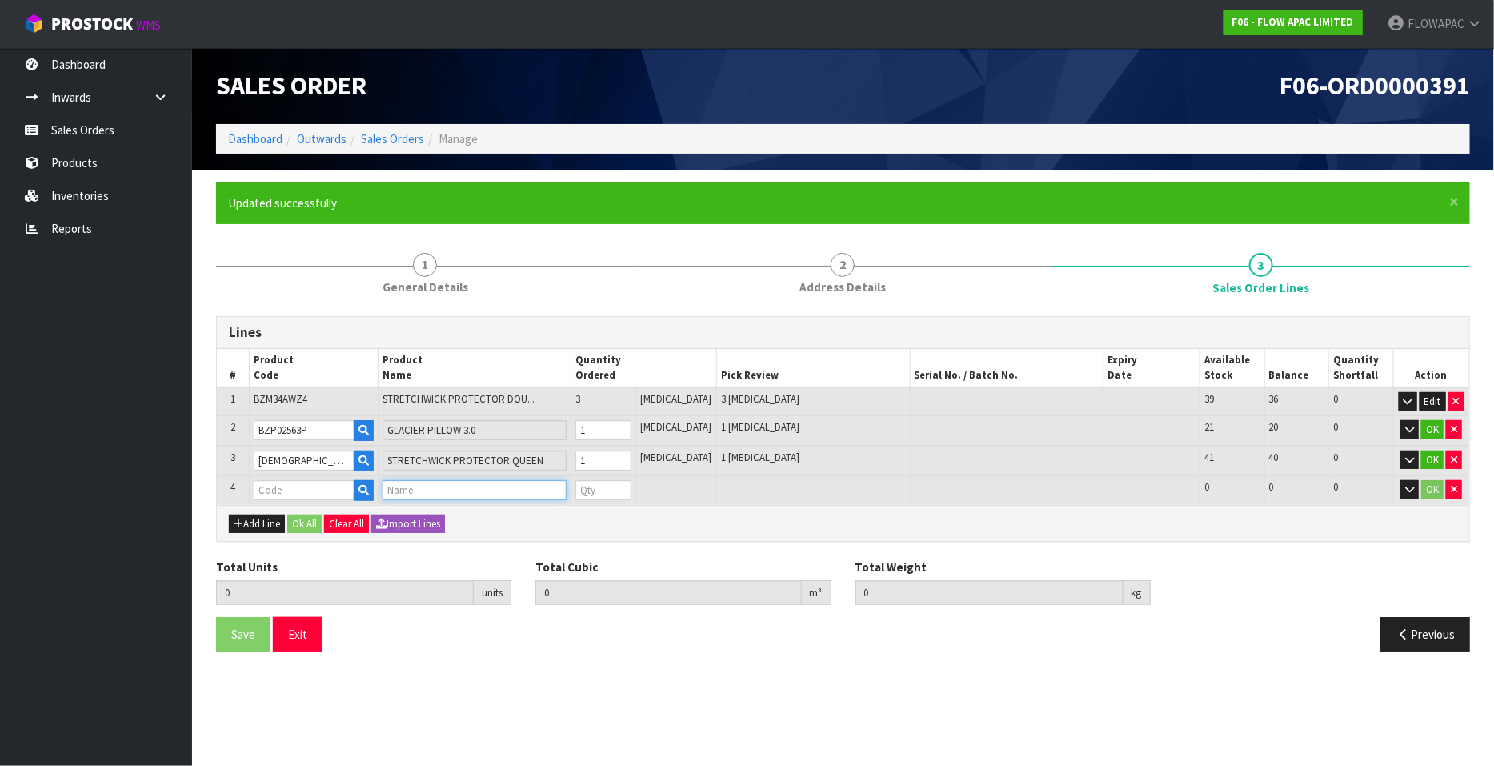
click at [424, 490] on input "text" at bounding box center [475, 490] width 185 height 20
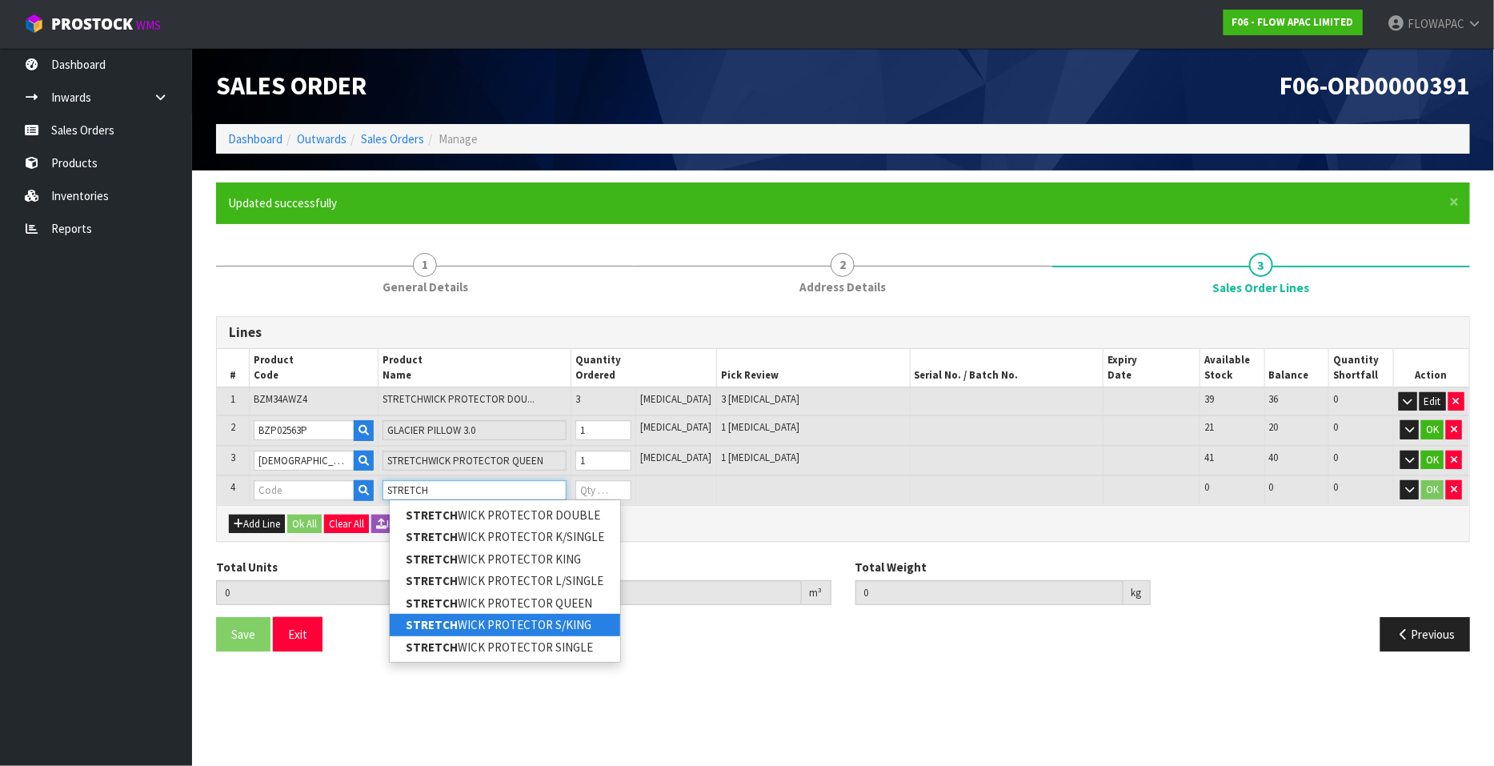
type input "STRETCH"
click at [569, 625] on link "STRETCH WICK PROTECTOR S/KING" at bounding box center [505, 625] width 230 height 22
type input "STRETCHWICK PROTECTOR S/KING"
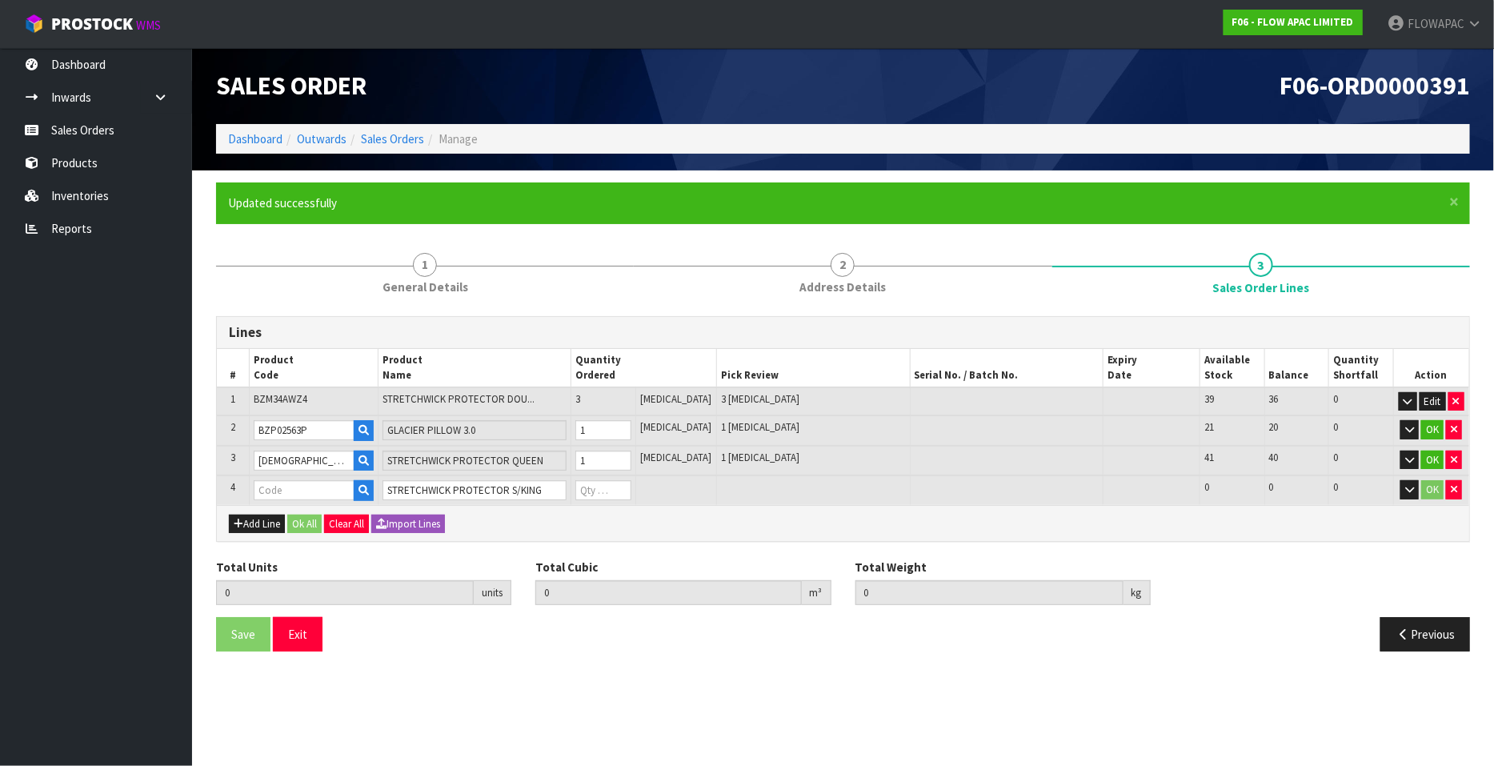
type input "5"
type input "0.043438"
type input "5.66"
type input "BZM34AWZ7"
type input "0"
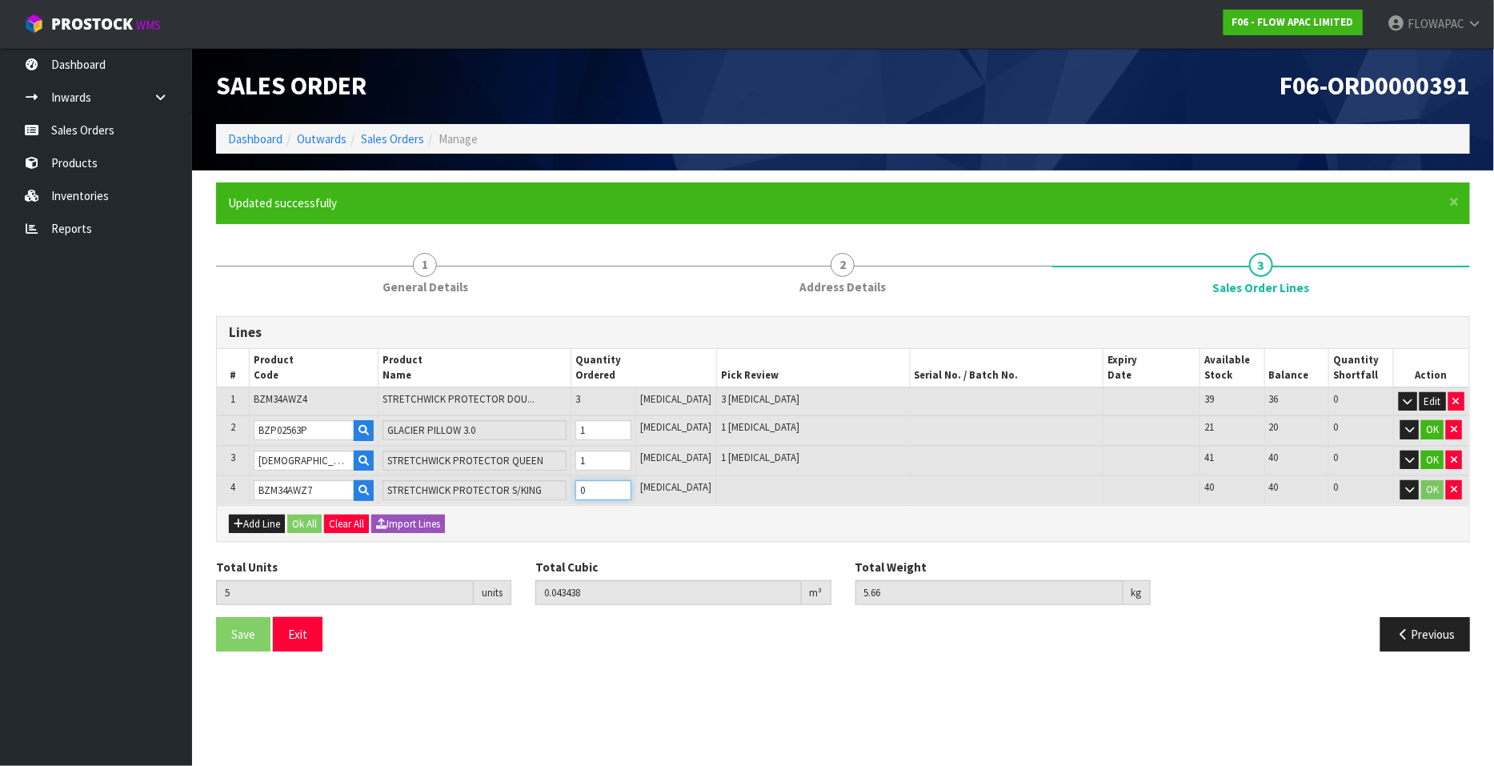
type input "6"
type input "0.049686"
type input "6.44"
type input "1"
click at [631, 487] on input "1" at bounding box center [603, 490] width 56 height 20
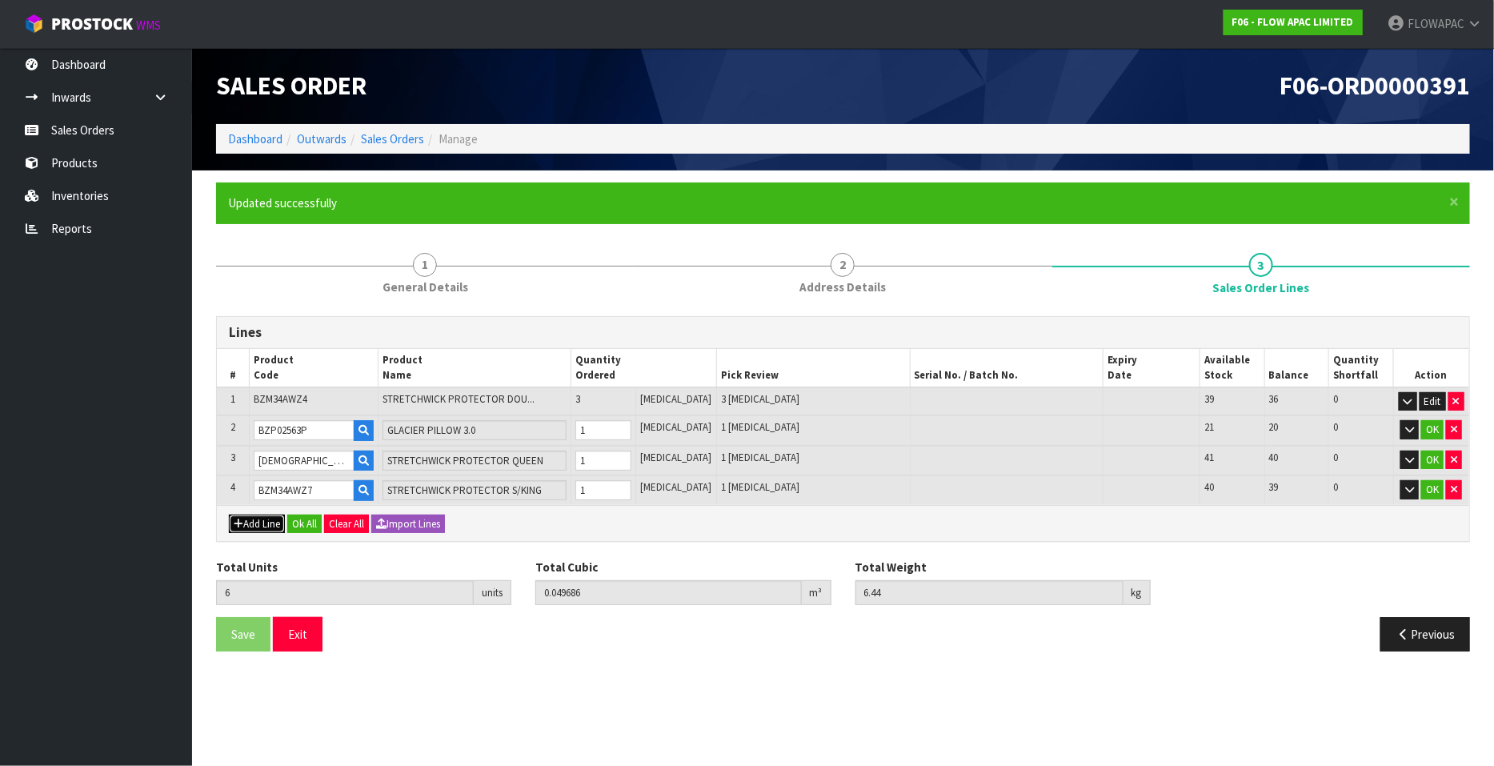
click at [262, 518] on button "Add Line" at bounding box center [257, 524] width 56 height 19
type input "0"
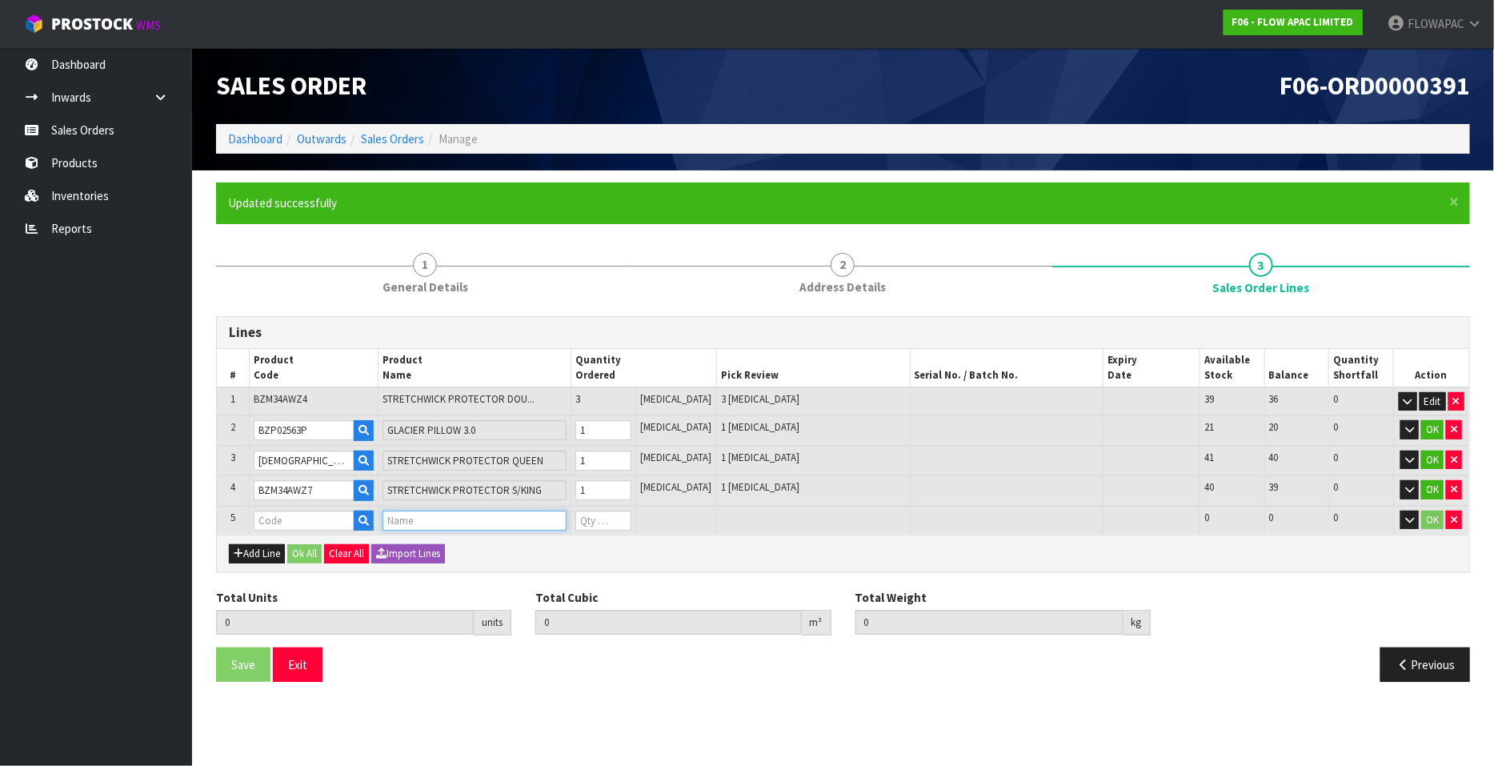
click at [412, 517] on input "text" at bounding box center [475, 521] width 185 height 20
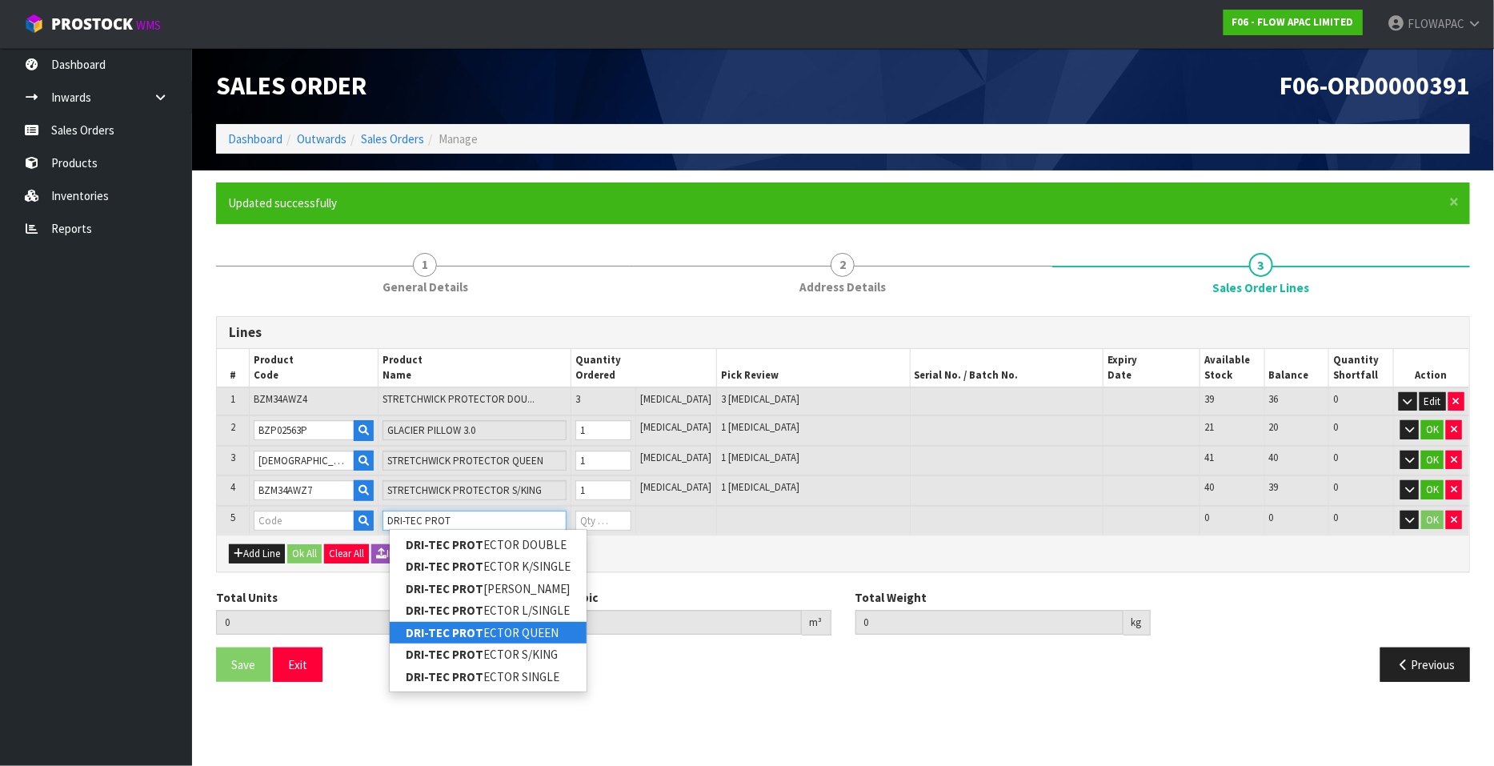
type input "DRI-TEC PROT"
click at [567, 634] on link "DRI-TEC PROT ECTOR QUEEN" at bounding box center [488, 633] width 197 height 22
type input "DRI-TEC PROTECTOR QUEEN"
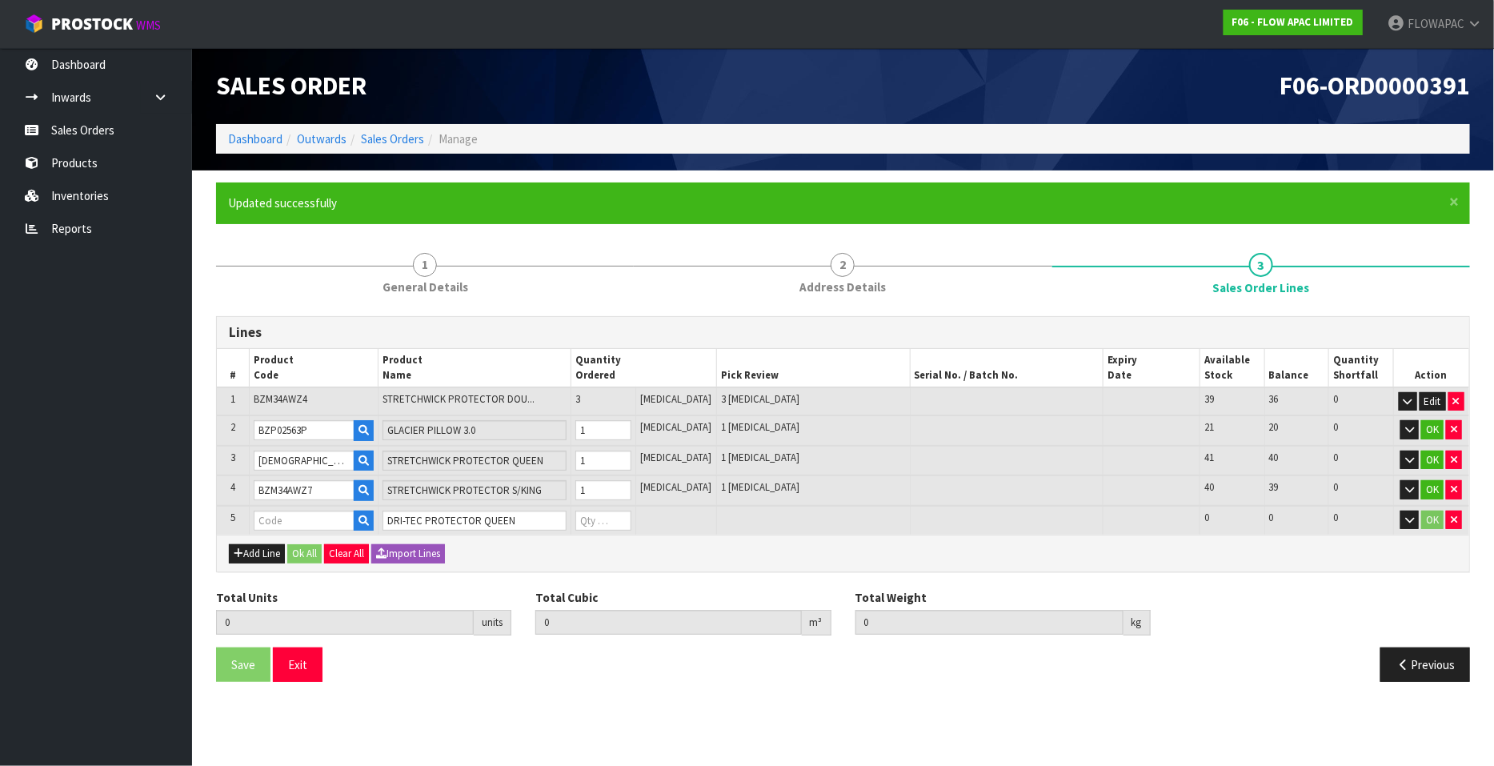
type input "6"
type input "0.049686"
type input "6.44"
type input "BZM03AWZ5"
type input "0"
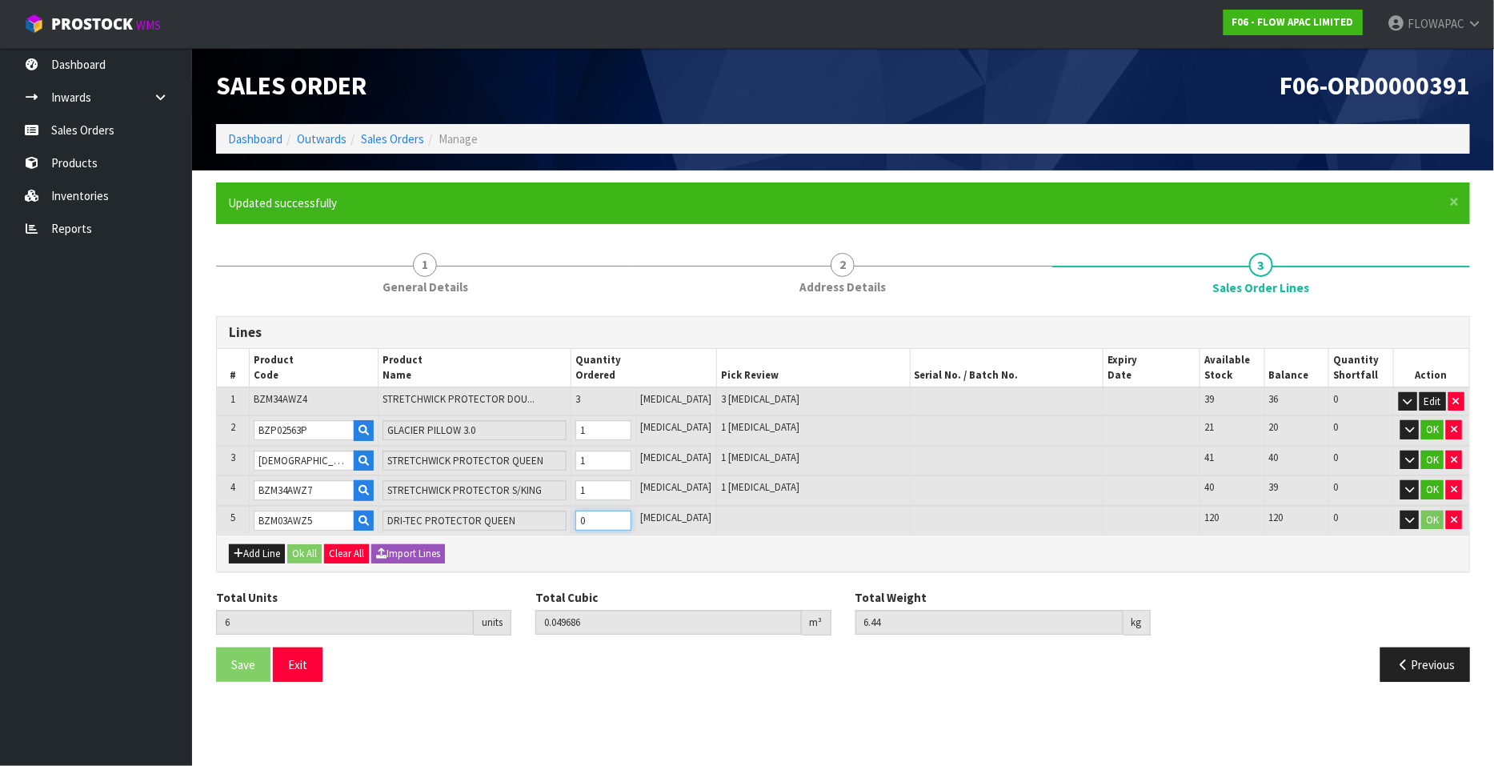
type input "7"
type input "0.061896"
type input "7.99"
type input "1"
click at [631, 514] on input "1" at bounding box center [603, 521] width 56 height 20
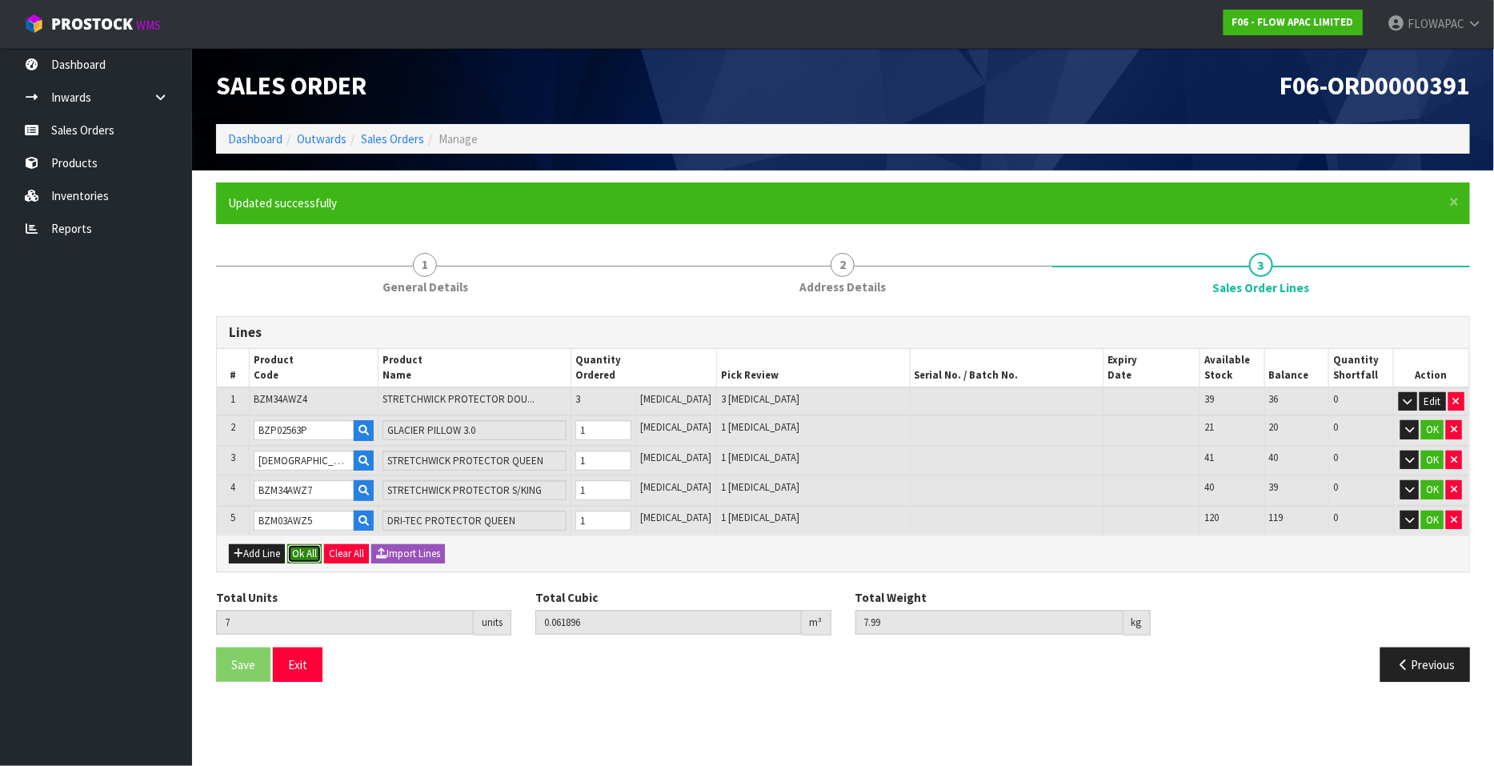
click at [313, 551] on button "Ok All" at bounding box center [304, 553] width 34 height 19
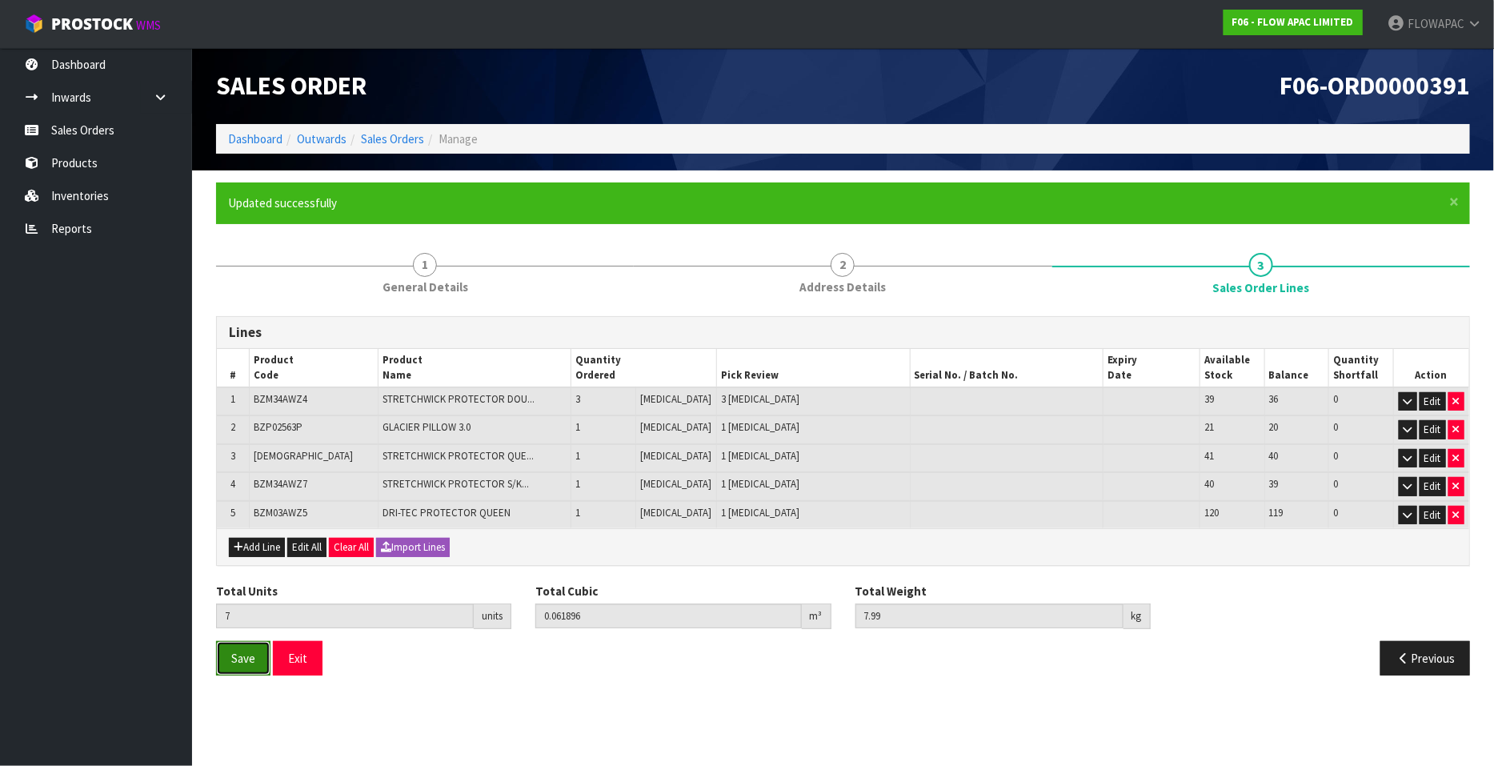
click at [250, 658] on span "Save" at bounding box center [243, 658] width 24 height 15
click at [275, 658] on button "Exit" at bounding box center [298, 658] width 50 height 34
